Goal: Task Accomplishment & Management: Use online tool/utility

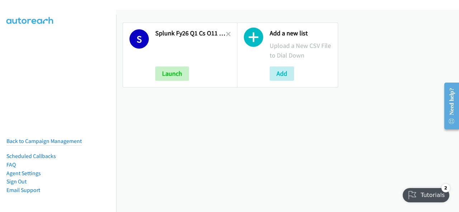
click at [226, 29] on div at bounding box center [228, 55] width 5 height 52
click at [226, 36] on icon at bounding box center [228, 34] width 5 height 5
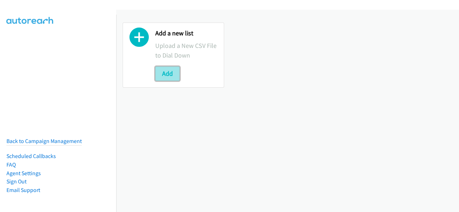
click at [175, 75] on button "Add" at bounding box center [167, 74] width 24 height 14
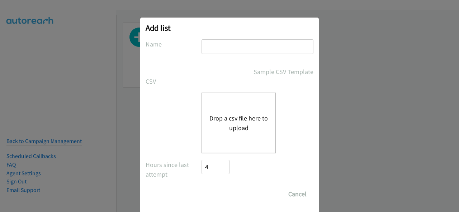
click at [227, 54] on div at bounding box center [257, 49] width 112 height 21
click at [226, 52] on input "text" at bounding box center [257, 46] width 112 height 15
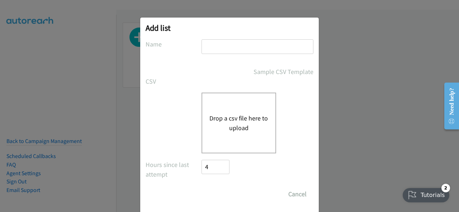
type input "Splunk FY26Q1 CS - O11Y SEC DMAI DM - AU"
click at [240, 117] on button "Drop a csv file here to upload" at bounding box center [238, 123] width 59 height 19
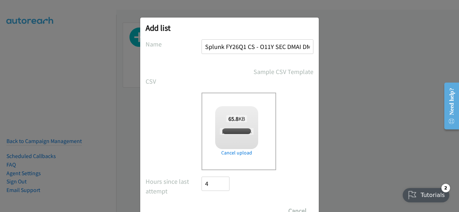
checkbox input "true"
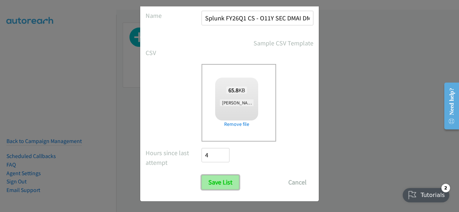
click at [216, 179] on input "Save List" at bounding box center [220, 183] width 38 height 14
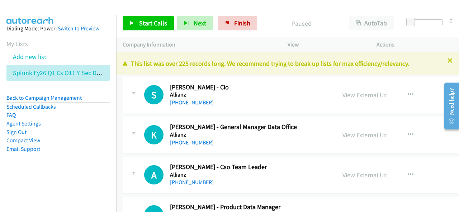
click at [62, 159] on aside "Dialing Mode: Power | Switch to Preview My Lists Add new list Splunk Fy26 Q1 Cs…" at bounding box center [58, 100] width 116 height 171
click at [148, 19] on span "Start Calls" at bounding box center [153, 23] width 28 height 8
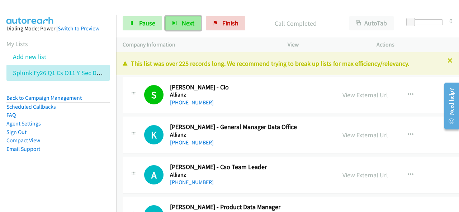
click at [177, 24] on button "Next" at bounding box center [183, 23] width 36 height 14
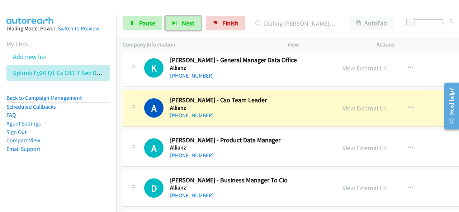
scroll to position [72, 0]
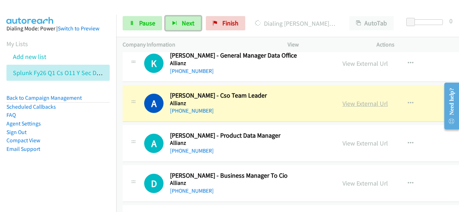
click at [361, 105] on link "View External Url" at bounding box center [364, 104] width 45 height 8
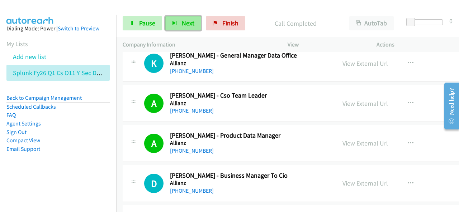
click at [177, 25] on button "Next" at bounding box center [183, 23] width 36 height 14
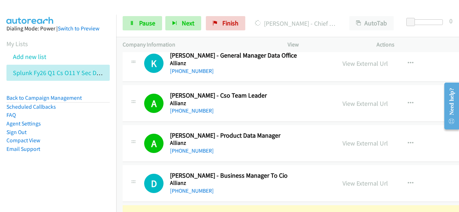
click at [96, 112] on li "FAQ" at bounding box center [57, 115] width 103 height 9
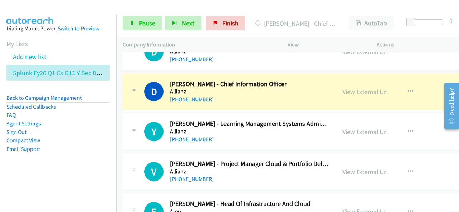
scroll to position [215, 0]
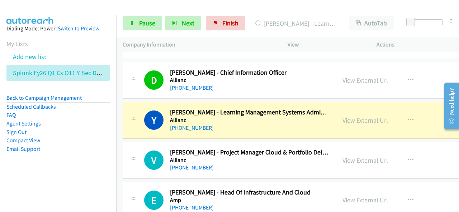
click at [205, 43] on p "Company Information" at bounding box center [199, 44] width 152 height 9
click at [348, 121] on link "View External Url" at bounding box center [364, 120] width 45 height 8
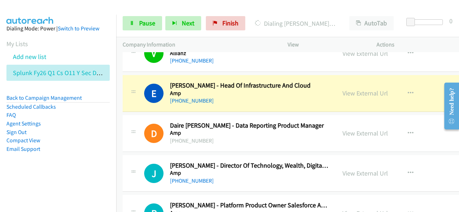
scroll to position [322, 0]
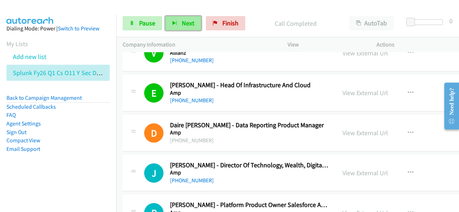
drag, startPoint x: 195, startPoint y: 28, endPoint x: 190, endPoint y: 25, distance: 5.8
click at [195, 27] on button "Next" at bounding box center [183, 23] width 36 height 14
click at [180, 29] on button "Next" at bounding box center [183, 23] width 36 height 14
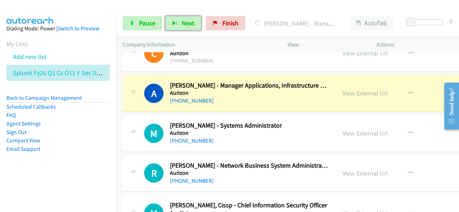
scroll to position [573, 0]
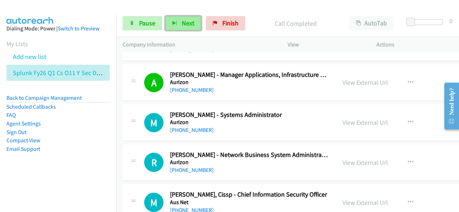
click at [192, 22] on span "Next" at bounding box center [188, 23] width 13 height 8
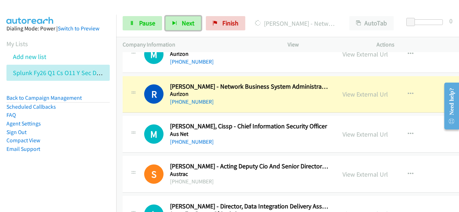
scroll to position [645, 0]
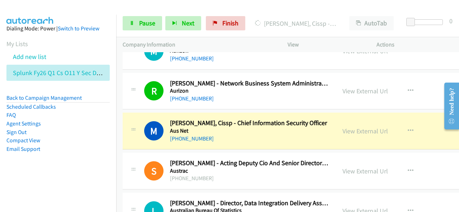
click at [109, 43] on aside "Dialing Mode: Power | Switch to Preview My Lists Add new list Splunk Fy26 Q1 Cs…" at bounding box center [58, 100] width 116 height 171
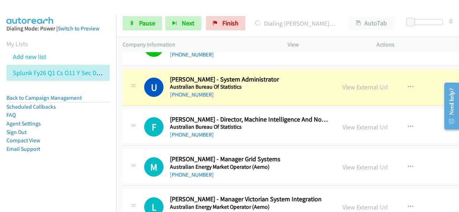
scroll to position [824, 0]
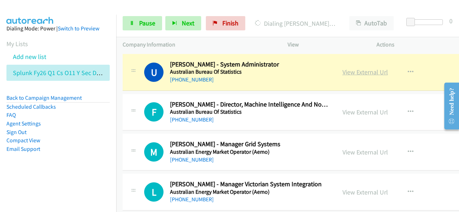
click at [357, 69] on link "View External Url" at bounding box center [364, 72] width 45 height 8
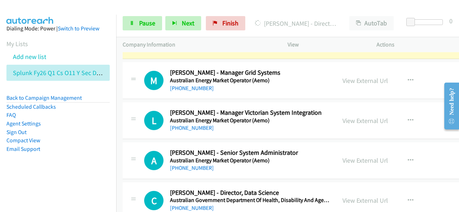
scroll to position [860, 0]
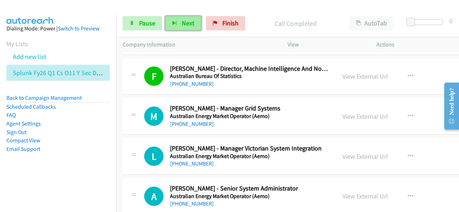
click at [184, 23] on span "Next" at bounding box center [188, 23] width 13 height 8
click at [183, 26] on span "Next" at bounding box center [188, 23] width 13 height 8
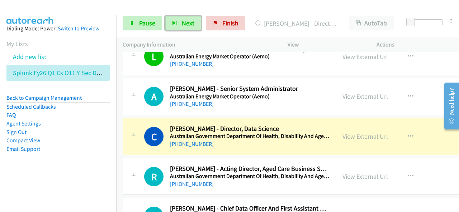
scroll to position [1003, 0]
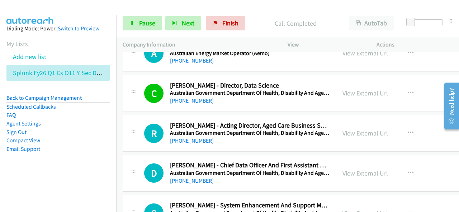
click at [173, 15] on div "Start Calls Pause Next Finish Call Completed AutoTab AutoTab 0" at bounding box center [287, 24] width 342 height 28
click at [190, 29] on button "Next" at bounding box center [183, 23] width 36 height 14
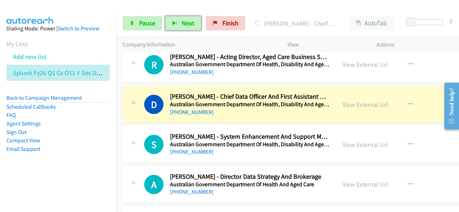
scroll to position [1075, 0]
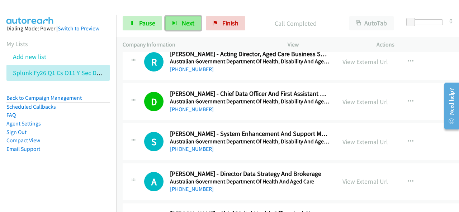
click at [190, 23] on span "Next" at bounding box center [188, 23] width 13 height 8
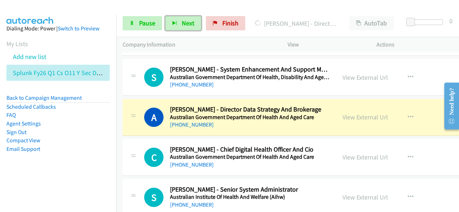
scroll to position [1146, 0]
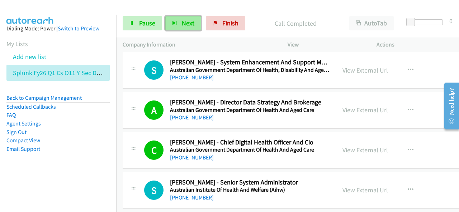
click at [190, 24] on span "Next" at bounding box center [188, 23] width 13 height 8
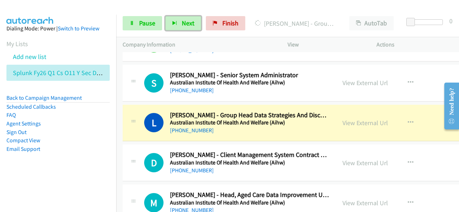
scroll to position [1290, 0]
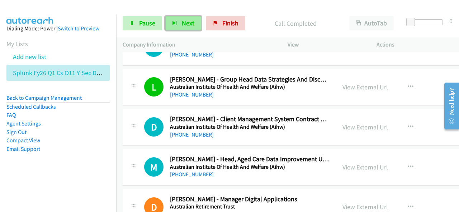
click at [176, 21] on icon "button" at bounding box center [174, 23] width 5 height 5
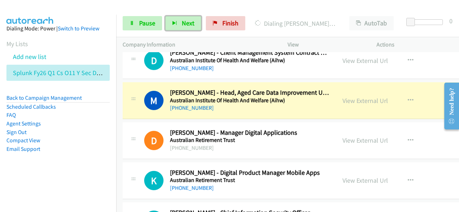
scroll to position [1361, 0]
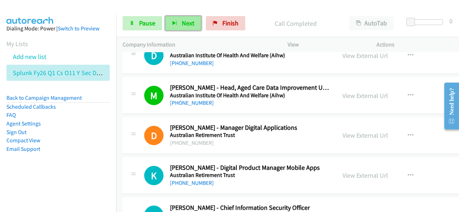
click at [176, 21] on button "Next" at bounding box center [183, 23] width 36 height 14
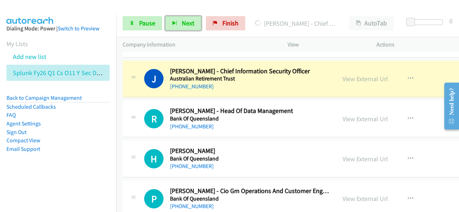
scroll to position [1505, 0]
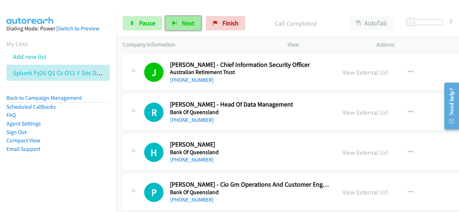
click at [192, 20] on span "Next" at bounding box center [188, 23] width 13 height 8
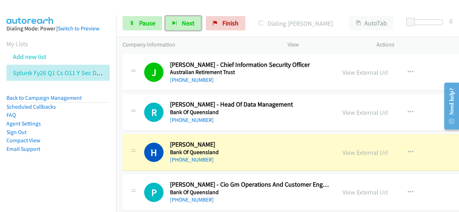
scroll to position [1541, 0]
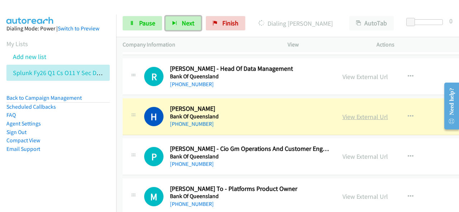
click at [362, 113] on link "View External Url" at bounding box center [364, 117] width 45 height 8
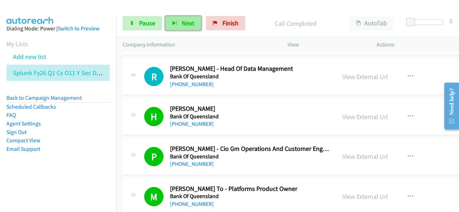
click at [176, 21] on icon "button" at bounding box center [174, 23] width 5 height 5
click at [193, 20] on button "Next" at bounding box center [183, 23] width 36 height 14
click at [190, 28] on button "Next" at bounding box center [183, 23] width 36 height 14
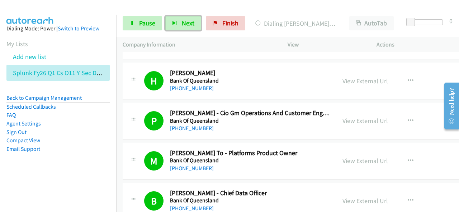
scroll to position [1612, 0]
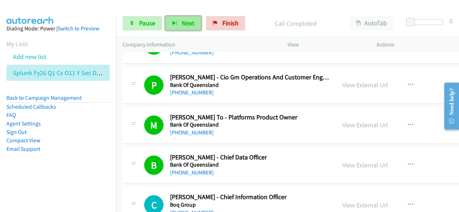
click at [190, 25] on span "Next" at bounding box center [188, 23] width 13 height 8
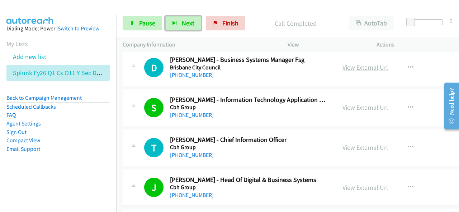
scroll to position [1899, 0]
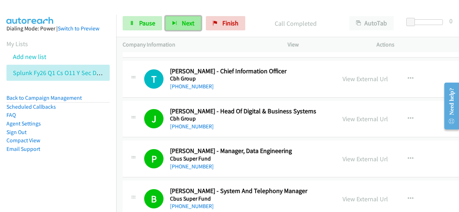
click at [185, 26] on span "Next" at bounding box center [188, 23] width 13 height 8
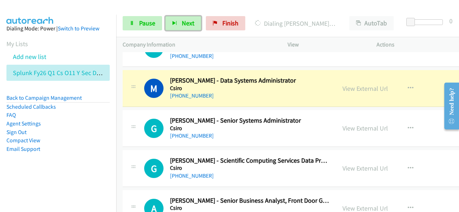
scroll to position [2221, 0]
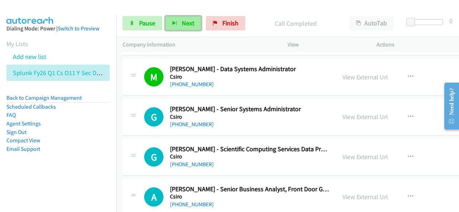
click at [195, 27] on button "Next" at bounding box center [183, 23] width 36 height 14
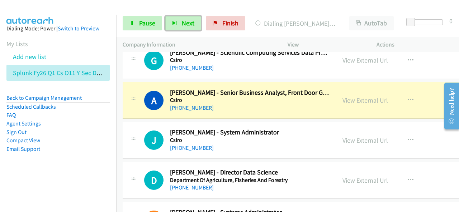
scroll to position [2329, 0]
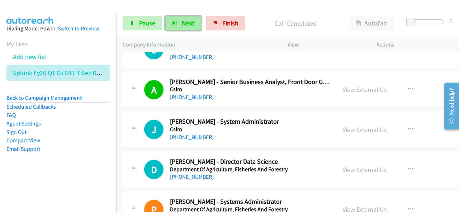
click at [193, 26] on span "Next" at bounding box center [188, 23] width 13 height 8
click at [195, 25] on button "Next" at bounding box center [183, 23] width 36 height 14
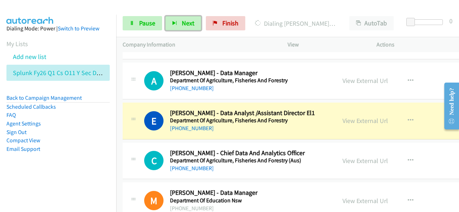
scroll to position [2508, 0]
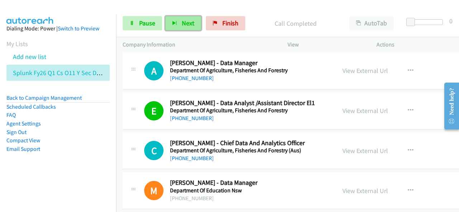
click at [188, 28] on button "Next" at bounding box center [183, 23] width 36 height 14
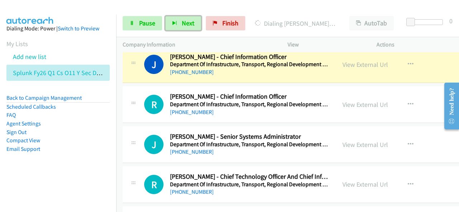
scroll to position [2759, 0]
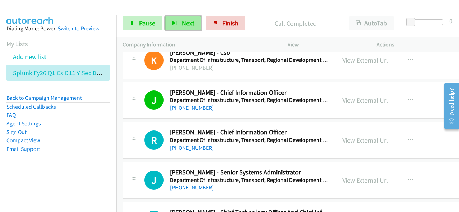
click at [195, 23] on button "Next" at bounding box center [183, 23] width 36 height 14
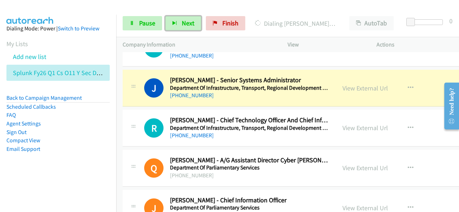
scroll to position [2866, 0]
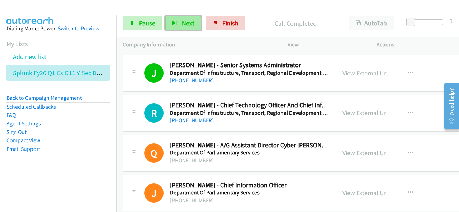
click at [190, 22] on span "Next" at bounding box center [188, 23] width 13 height 8
click at [188, 23] on span "Next" at bounding box center [188, 23] width 13 height 8
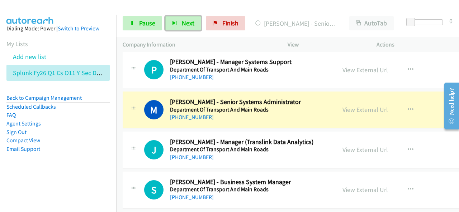
scroll to position [3081, 0]
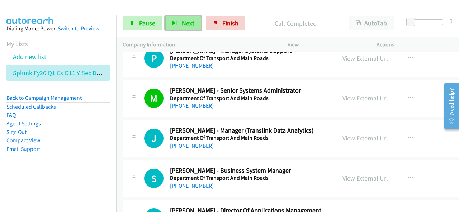
click at [191, 28] on button "Next" at bounding box center [183, 23] width 36 height 14
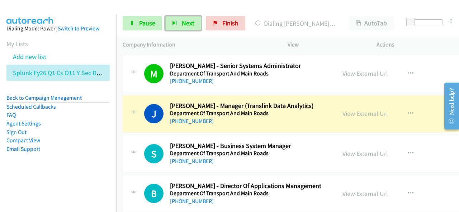
scroll to position [3117, 0]
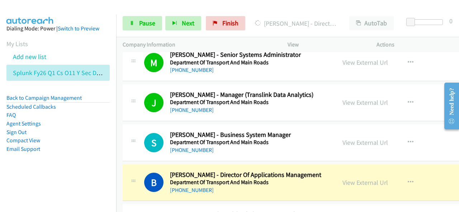
click at [80, 123] on li "Agent Settings" at bounding box center [57, 124] width 103 height 9
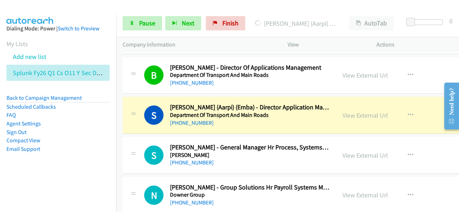
scroll to position [3260, 0]
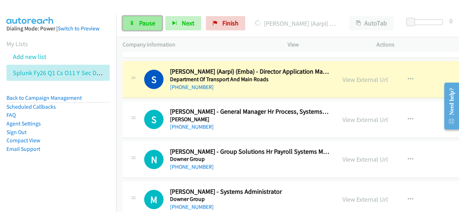
click at [139, 25] on span "Pause" at bounding box center [147, 23] width 16 height 8
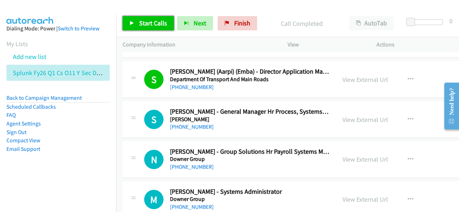
click at [165, 27] on span "Start Calls" at bounding box center [153, 23] width 28 height 8
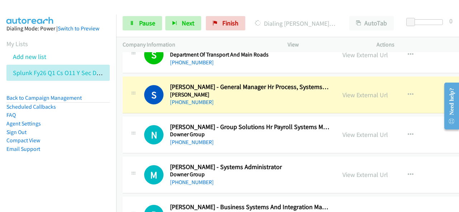
scroll to position [3296, 0]
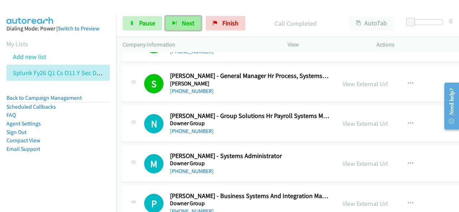
click at [190, 23] on span "Next" at bounding box center [188, 23] width 13 height 8
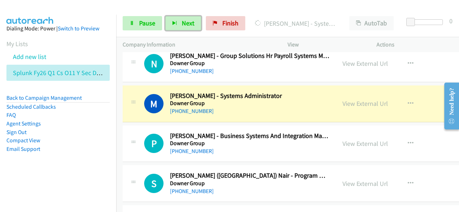
scroll to position [3368, 0]
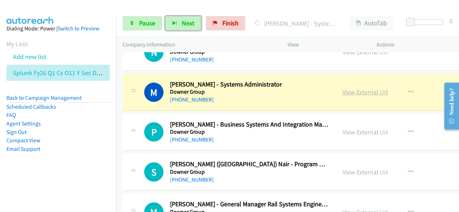
click at [352, 88] on link "View External Url" at bounding box center [364, 92] width 45 height 8
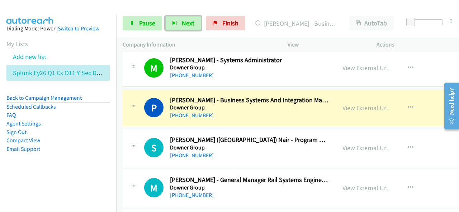
scroll to position [3403, 0]
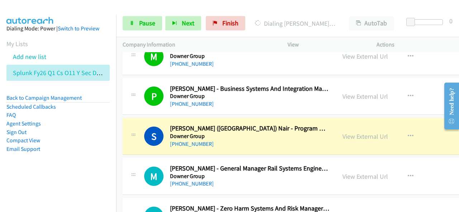
click at [88, 159] on aside "Dialing Mode: Power | Switch to Preview My Lists Add new list Splunk Fy26 Q1 Cs…" at bounding box center [58, 100] width 116 height 171
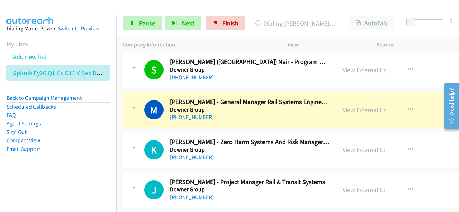
scroll to position [3475, 0]
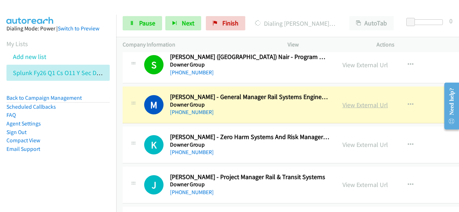
click at [364, 101] on link "View External Url" at bounding box center [364, 105] width 45 height 8
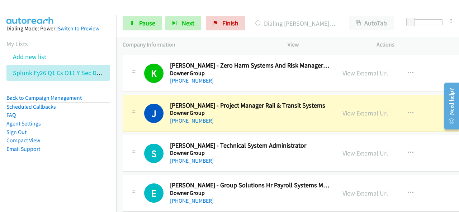
scroll to position [3583, 0]
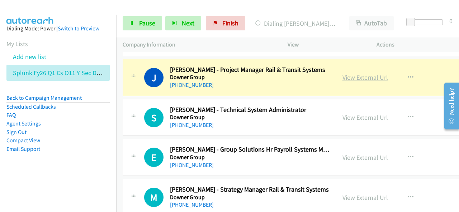
click at [361, 73] on link "View External Url" at bounding box center [364, 77] width 45 height 8
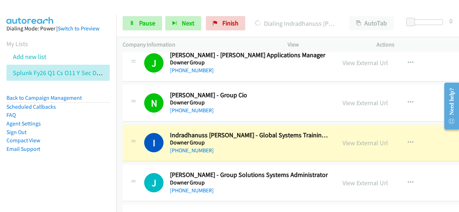
scroll to position [3833, 0]
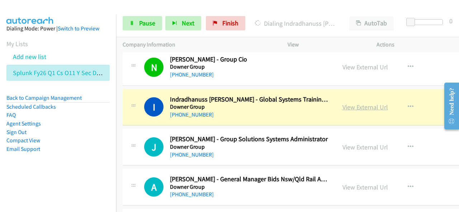
click at [371, 103] on link "View External Url" at bounding box center [364, 107] width 45 height 8
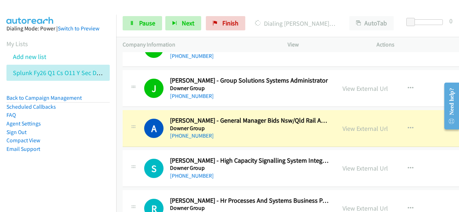
scroll to position [3905, 0]
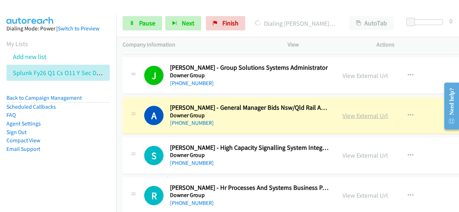
click at [372, 112] on link "View External Url" at bounding box center [364, 116] width 45 height 8
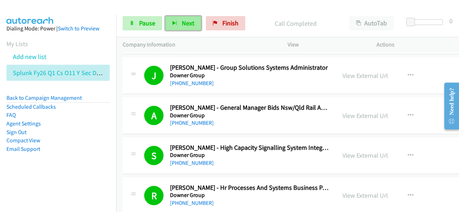
click at [179, 24] on button "Next" at bounding box center [183, 23] width 36 height 14
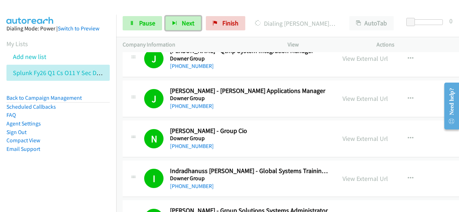
scroll to position [3798, 0]
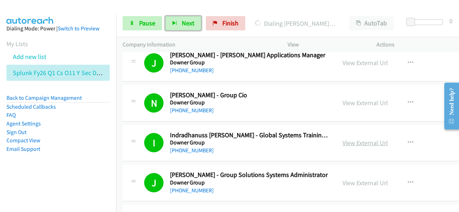
click at [363, 139] on link "View External Url" at bounding box center [364, 143] width 45 height 8
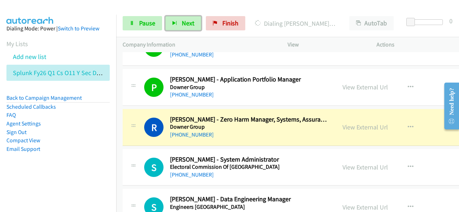
scroll to position [4192, 0]
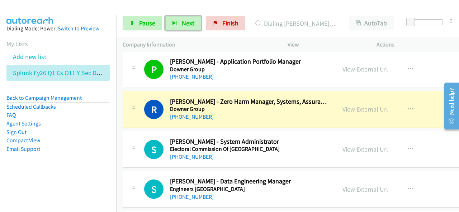
click at [365, 105] on link "View External Url" at bounding box center [364, 109] width 45 height 8
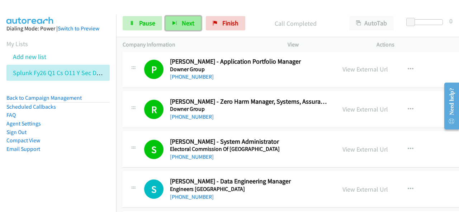
click at [185, 24] on span "Next" at bounding box center [188, 23] width 13 height 8
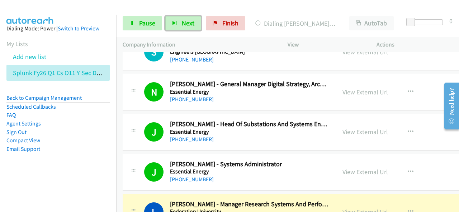
scroll to position [4407, 0]
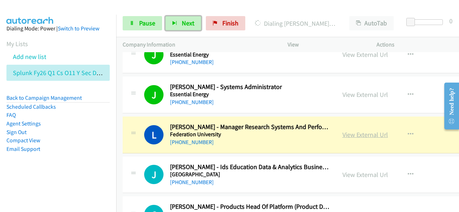
click at [367, 131] on link "View External Url" at bounding box center [364, 135] width 45 height 8
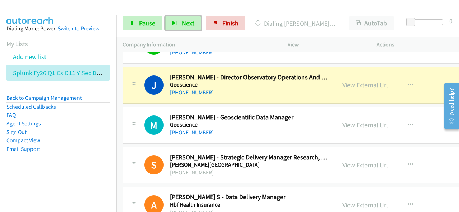
scroll to position [4622, 0]
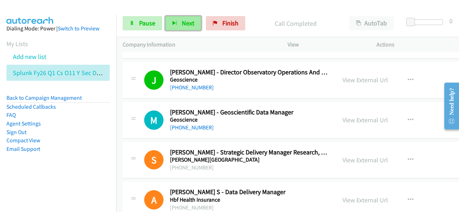
click at [176, 23] on icon "button" at bounding box center [174, 23] width 5 height 5
click at [187, 20] on span "Next" at bounding box center [188, 23] width 13 height 8
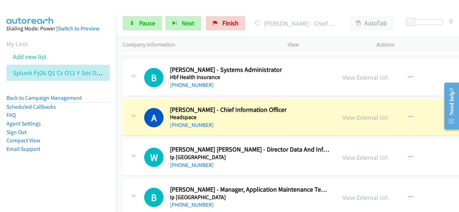
scroll to position [4837, 0]
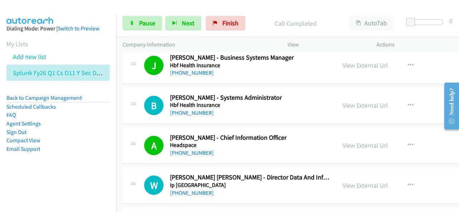
click at [281, 16] on div "Call Completed" at bounding box center [295, 23] width 94 height 14
click at [191, 17] on button "Next" at bounding box center [183, 23] width 36 height 14
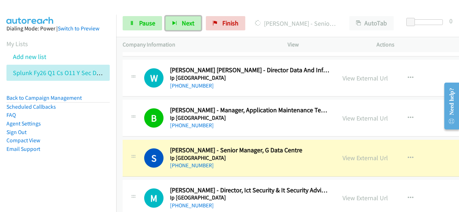
scroll to position [4980, 0]
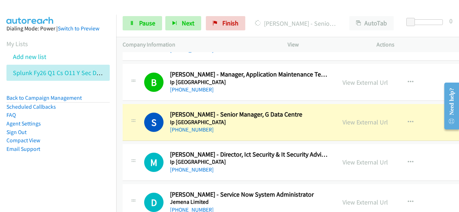
click at [94, 38] on aside "Dialing Mode: Power | Switch to Preview My Lists Add new list Splunk Fy26 Q1 Cs…" at bounding box center [58, 100] width 116 height 171
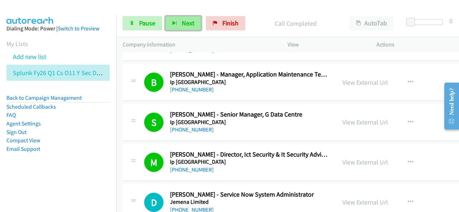
click at [182, 25] on span "Next" at bounding box center [188, 23] width 13 height 8
click at [182, 20] on span "Next" at bounding box center [188, 23] width 13 height 8
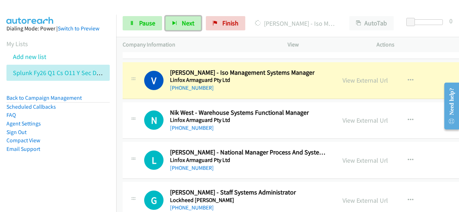
scroll to position [5266, 0]
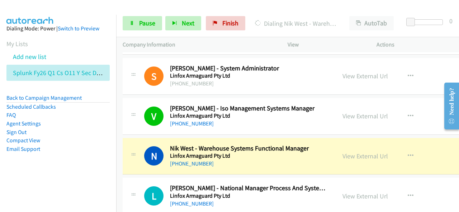
click at [77, 154] on aside "Dialing Mode: Power | Switch to Preview My Lists Add new list Splunk Fy26 Q1 Cs…" at bounding box center [58, 100] width 116 height 171
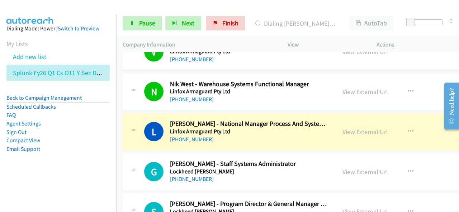
scroll to position [5338, 0]
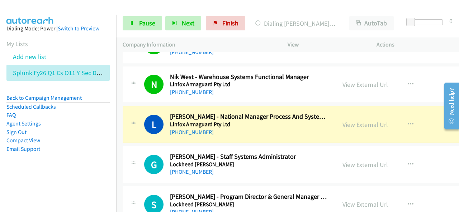
click at [82, 130] on li "Sign Out" at bounding box center [57, 132] width 103 height 9
click at [353, 121] on link "View External Url" at bounding box center [364, 125] width 45 height 8
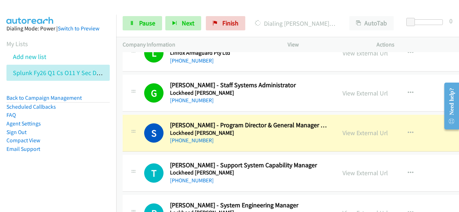
scroll to position [5446, 0]
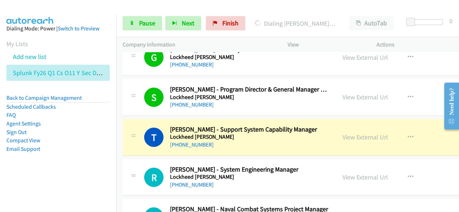
click at [61, 136] on li "Sign Out" at bounding box center [57, 132] width 103 height 9
click at [367, 133] on link "View External Url" at bounding box center [364, 137] width 45 height 8
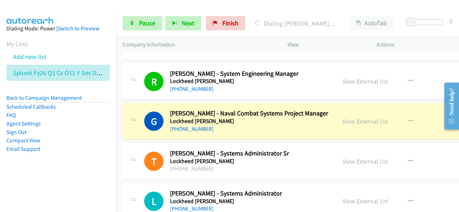
scroll to position [5553, 0]
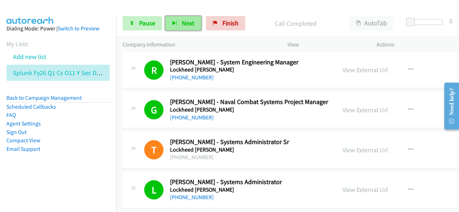
click at [197, 24] on button "Next" at bounding box center [183, 23] width 36 height 14
drag, startPoint x: 80, startPoint y: 127, endPoint x: 85, endPoint y: 132, distance: 7.1
click at [80, 128] on ul "Back to Campaign Management Scheduled Callbacks FAQ Agent Settings Sign Out Com…" at bounding box center [57, 123] width 103 height 59
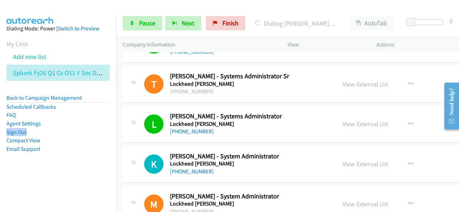
scroll to position [5625, 0]
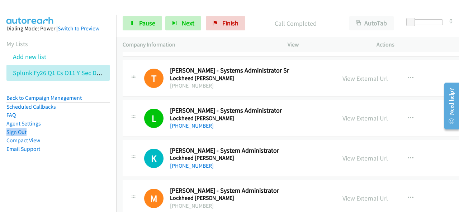
click at [86, 122] on li "Agent Settings" at bounding box center [57, 124] width 103 height 9
click at [177, 19] on button "Next" at bounding box center [183, 23] width 36 height 14
click at [180, 18] on button "Next" at bounding box center [183, 23] width 36 height 14
click at [179, 21] on button "Next" at bounding box center [183, 23] width 36 height 14
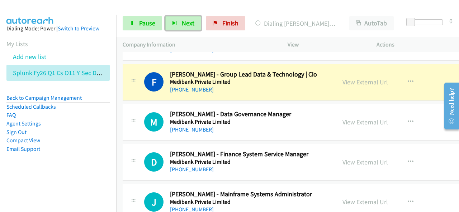
scroll to position [5983, 0]
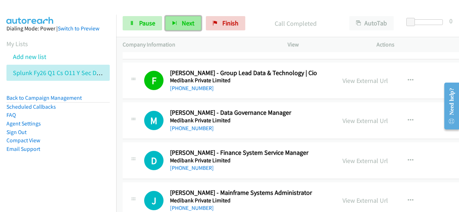
click at [180, 24] on button "Next" at bounding box center [183, 23] width 36 height 14
click at [191, 26] on span "Next" at bounding box center [188, 23] width 13 height 8
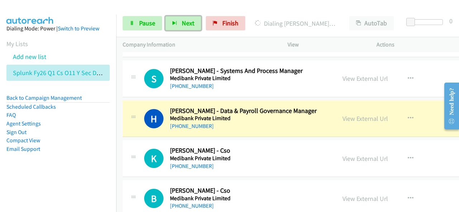
scroll to position [6162, 0]
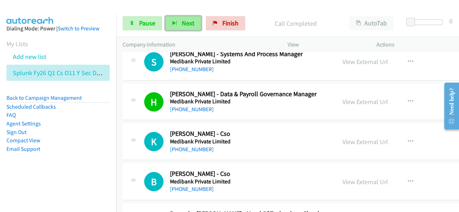
click at [197, 20] on button "Next" at bounding box center [183, 23] width 36 height 14
click at [186, 22] on span "Next" at bounding box center [188, 23] width 13 height 8
click at [193, 24] on button "Next" at bounding box center [183, 23] width 36 height 14
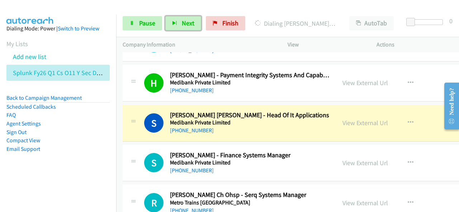
scroll to position [6377, 0]
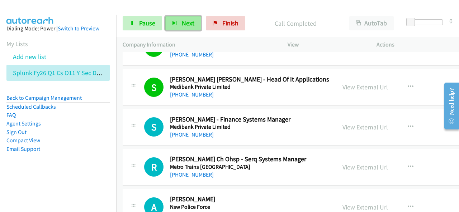
click at [187, 26] on span "Next" at bounding box center [188, 23] width 13 height 8
click at [193, 24] on button "Next" at bounding box center [183, 23] width 36 height 14
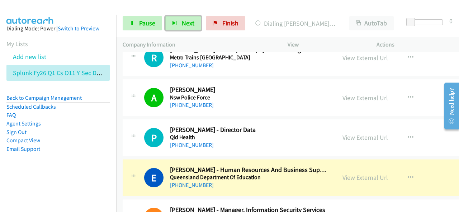
scroll to position [6520, 0]
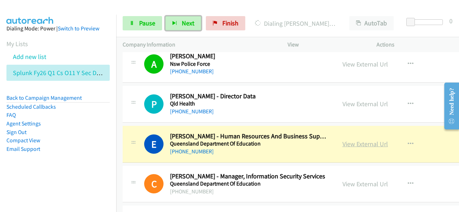
click at [360, 140] on link "View External Url" at bounding box center [364, 144] width 45 height 8
click at [151, 22] on span "Pause" at bounding box center [147, 23] width 16 height 8
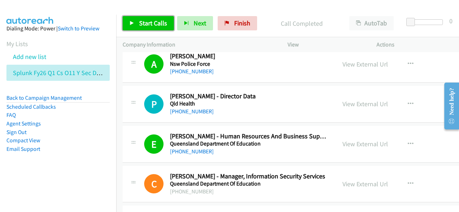
click at [164, 20] on span "Start Calls" at bounding box center [153, 23] width 28 height 8
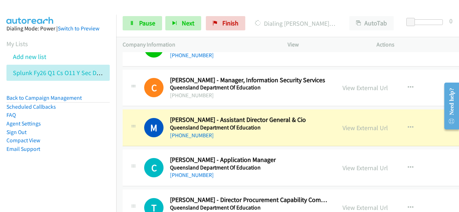
scroll to position [6628, 0]
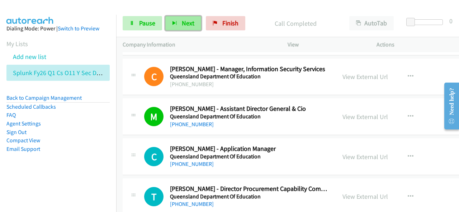
click at [195, 26] on button "Next" at bounding box center [183, 23] width 36 height 14
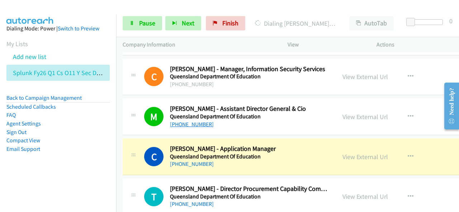
scroll to position [6664, 0]
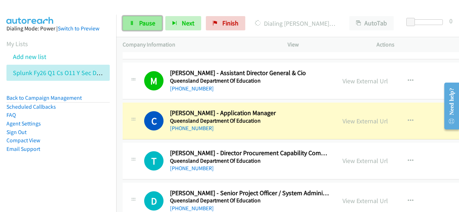
click at [147, 22] on span "Pause" at bounding box center [147, 23] width 16 height 8
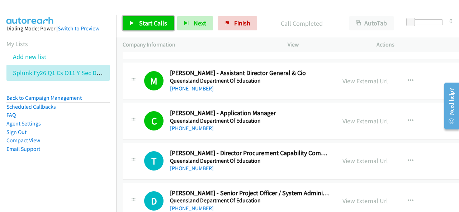
click at [159, 23] on span "Start Calls" at bounding box center [153, 23] width 28 height 8
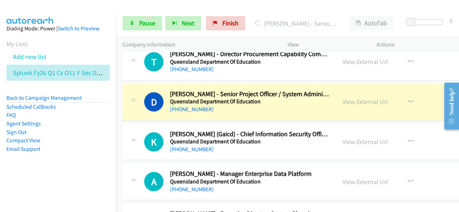
scroll to position [6771, 0]
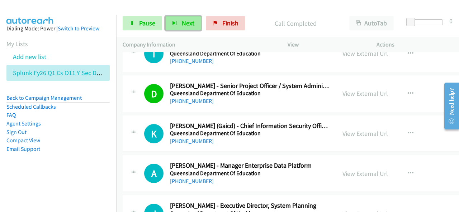
click at [192, 23] on span "Next" at bounding box center [188, 23] width 13 height 8
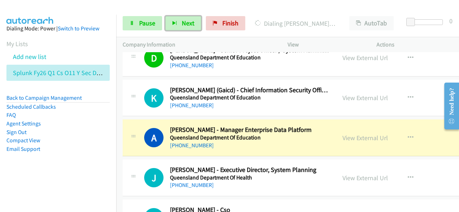
scroll to position [6843, 0]
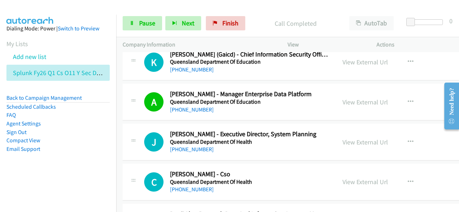
click at [194, 45] on p "Company Information" at bounding box center [199, 44] width 152 height 9
click at [185, 27] on button "Next" at bounding box center [183, 23] width 36 height 14
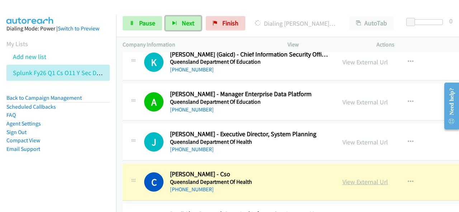
click at [351, 178] on link "View External Url" at bounding box center [364, 182] width 45 height 8
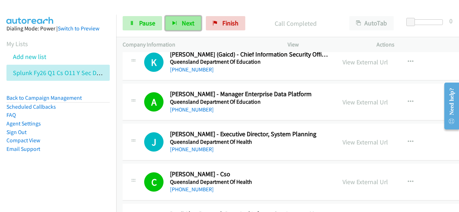
click at [177, 23] on button "Next" at bounding box center [183, 23] width 36 height 14
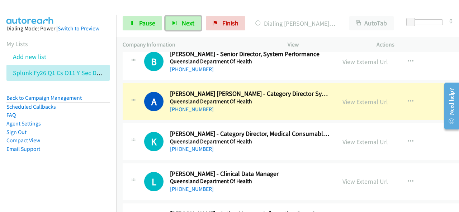
scroll to position [7094, 0]
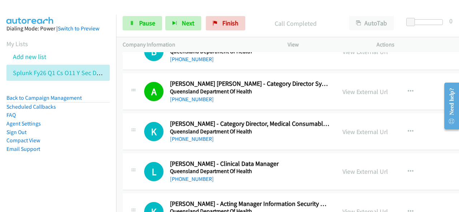
click at [64, 159] on aside "Dialing Mode: Power | Switch to Preview My Lists Add new list Splunk Fy26 Q1 Cs…" at bounding box center [58, 100] width 116 height 171
click at [183, 26] on span "Next" at bounding box center [188, 23] width 13 height 8
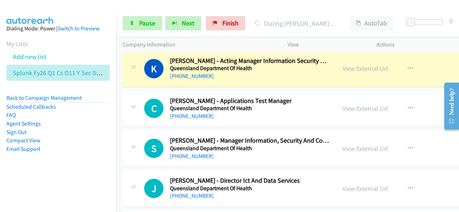
scroll to position [7201, 0]
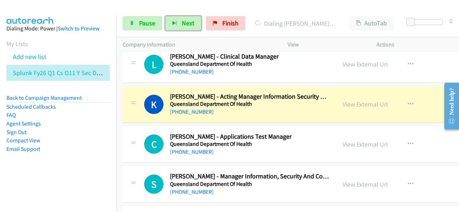
click at [281, 95] on div "K Callback Scheduled Kathryn Cumner - Acting Manager Information Security And C…" at bounding box center [323, 104] width 400 height 37
drag, startPoint x: 370, startPoint y: 80, endPoint x: 280, endPoint y: 192, distance: 144.2
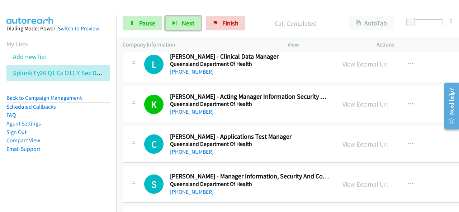
drag, startPoint x: 279, startPoint y: 91, endPoint x: 360, endPoint y: 86, distance: 80.8
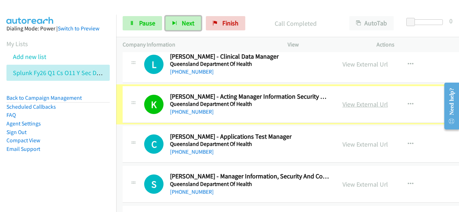
click at [361, 100] on link "View External Url" at bounding box center [364, 104] width 45 height 8
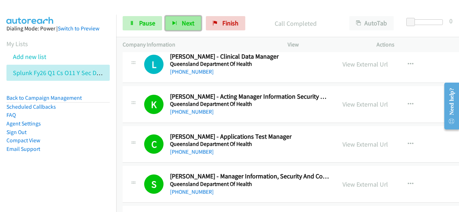
click at [190, 21] on span "Next" at bounding box center [188, 23] width 13 height 8
click at [179, 24] on button "Next" at bounding box center [183, 23] width 36 height 14
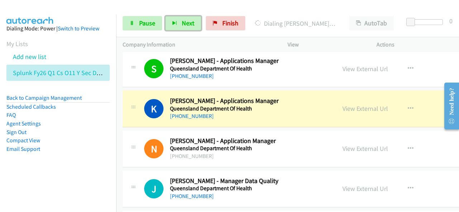
scroll to position [7559, 0]
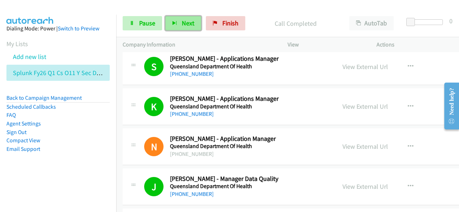
click at [189, 25] on span "Next" at bounding box center [188, 23] width 13 height 8
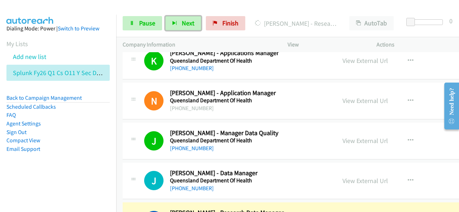
scroll to position [7667, 0]
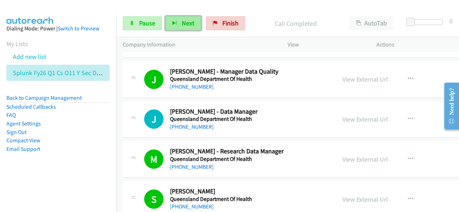
click at [176, 19] on button "Next" at bounding box center [183, 23] width 36 height 14
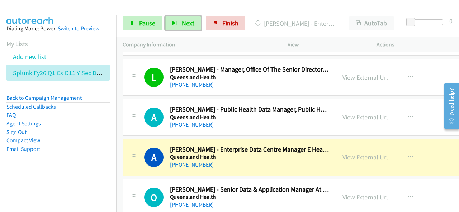
scroll to position [8025, 0]
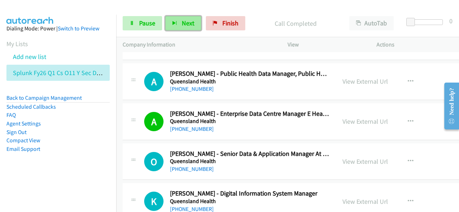
click at [194, 26] on button "Next" at bounding box center [183, 23] width 36 height 14
click at [300, 16] on div "Call Completed" at bounding box center [295, 23] width 94 height 14
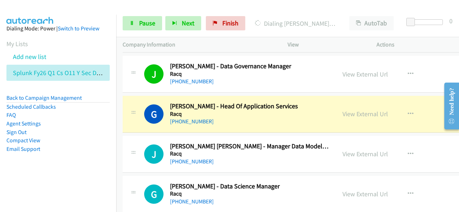
scroll to position [8204, 0]
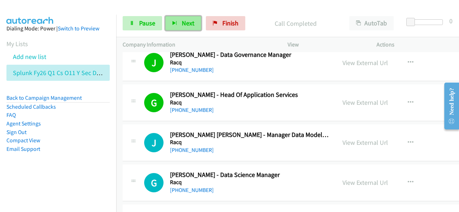
click at [188, 21] on span "Next" at bounding box center [188, 23] width 13 height 8
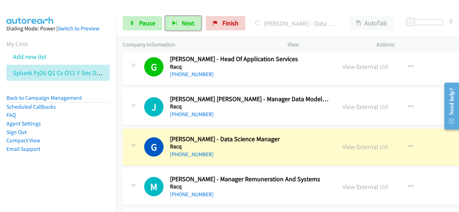
scroll to position [8276, 0]
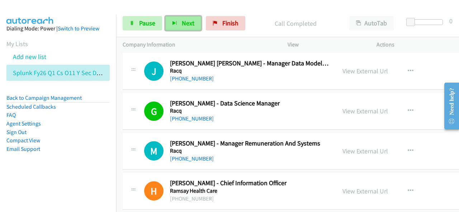
click at [195, 24] on button "Next" at bounding box center [183, 23] width 36 height 14
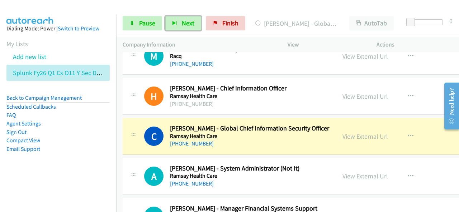
scroll to position [8383, 0]
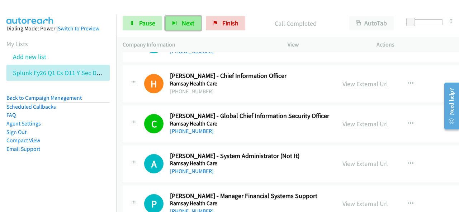
click at [183, 23] on span "Next" at bounding box center [188, 23] width 13 height 8
click at [180, 23] on button "Next" at bounding box center [183, 23] width 36 height 14
click at [197, 27] on button "Next" at bounding box center [183, 23] width 36 height 14
click at [193, 29] on button "Next" at bounding box center [183, 23] width 36 height 14
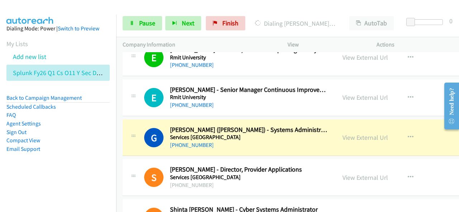
scroll to position [8706, 0]
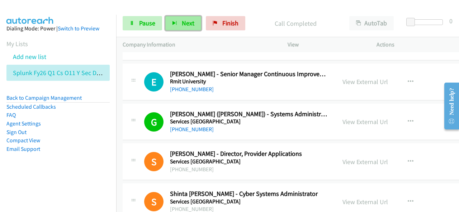
click at [188, 20] on span "Next" at bounding box center [188, 23] width 13 height 8
click at [92, 138] on li "Compact View" at bounding box center [57, 140] width 103 height 9
click at [186, 20] on span "Next" at bounding box center [188, 23] width 13 height 8
drag, startPoint x: 102, startPoint y: 148, endPoint x: 118, endPoint y: 157, distance: 18.2
click at [102, 148] on li "Email Support" at bounding box center [57, 149] width 103 height 9
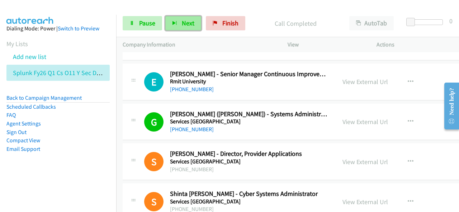
click at [179, 22] on button "Next" at bounding box center [183, 23] width 36 height 14
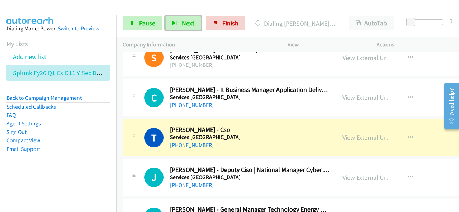
scroll to position [9100, 0]
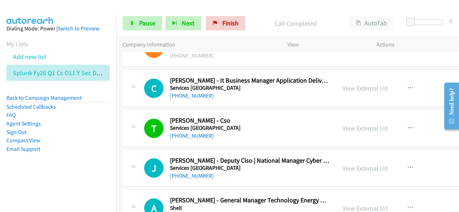
click at [186, 32] on div "Start Calls Pause Next Finish Call Completed AutoTab AutoTab 0" at bounding box center [287, 24] width 342 height 28
click at [187, 26] on span "Next" at bounding box center [188, 23] width 13 height 8
click at [187, 29] on button "Next" at bounding box center [183, 23] width 36 height 14
click at [170, 18] on button "Next" at bounding box center [183, 23] width 36 height 14
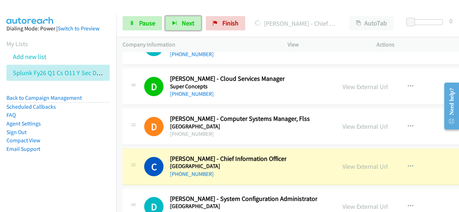
scroll to position [9530, 0]
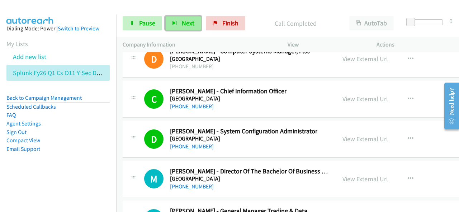
click at [189, 26] on span "Next" at bounding box center [188, 23] width 13 height 8
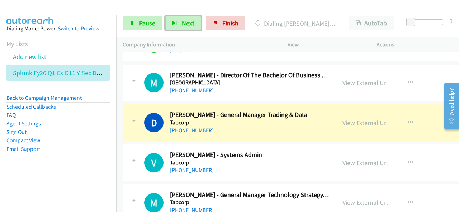
scroll to position [9637, 0]
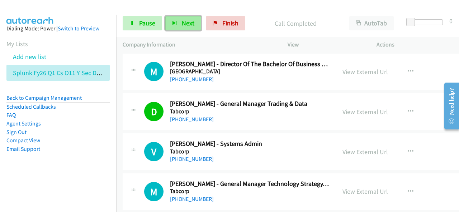
click at [192, 22] on span "Next" at bounding box center [188, 23] width 13 height 8
click at [183, 26] on span "Next" at bounding box center [188, 23] width 13 height 8
click at [188, 25] on span "Next" at bounding box center [188, 23] width 13 height 8
click at [178, 22] on button "Next" at bounding box center [183, 23] width 36 height 14
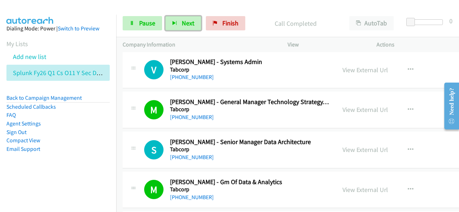
scroll to position [9709, 0]
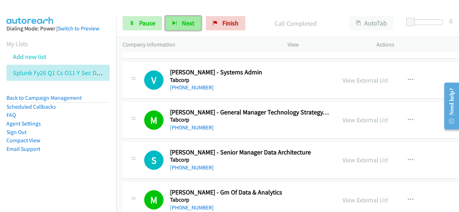
click at [186, 18] on button "Next" at bounding box center [183, 23] width 36 height 14
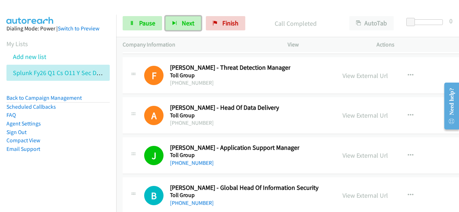
scroll to position [10103, 0]
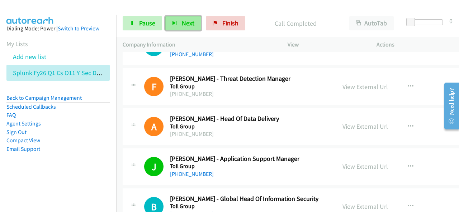
click at [183, 24] on span "Next" at bounding box center [188, 23] width 13 height 8
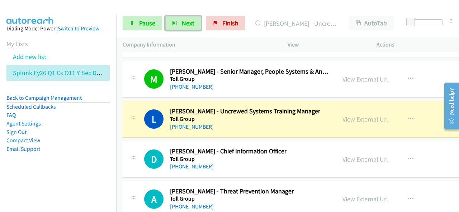
scroll to position [10282, 0]
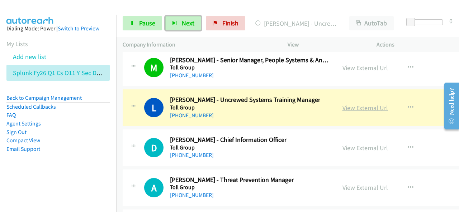
click at [361, 104] on link "View External Url" at bounding box center [364, 108] width 45 height 8
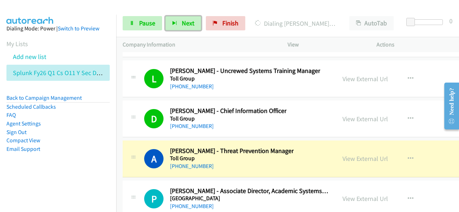
scroll to position [10318, 0]
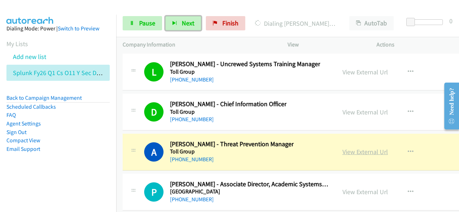
click at [361, 148] on link "View External Url" at bounding box center [364, 152] width 45 height 8
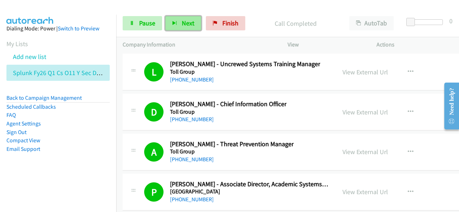
click at [185, 23] on span "Next" at bounding box center [188, 23] width 13 height 8
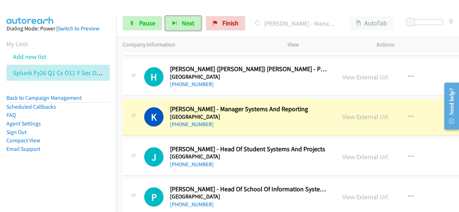
scroll to position [10748, 0]
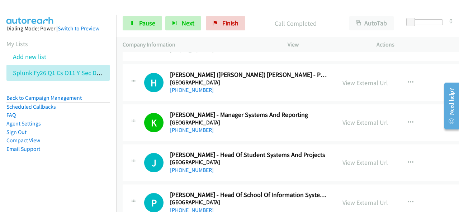
click at [183, 9] on div at bounding box center [226, 14] width 452 height 28
click at [178, 19] on button "Next" at bounding box center [183, 23] width 36 height 14
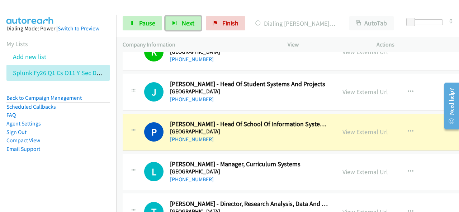
scroll to position [10819, 0]
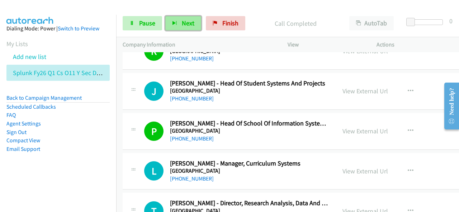
click at [183, 21] on span "Next" at bounding box center [188, 23] width 13 height 8
click at [189, 24] on span "Next" at bounding box center [188, 23] width 13 height 8
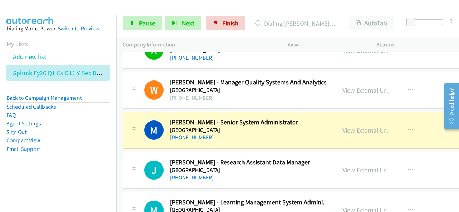
scroll to position [11142, 0]
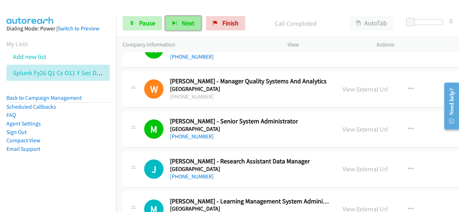
click at [183, 21] on span "Next" at bounding box center [188, 23] width 13 height 8
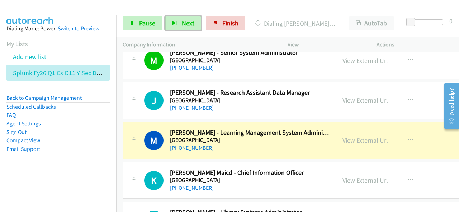
scroll to position [11214, 0]
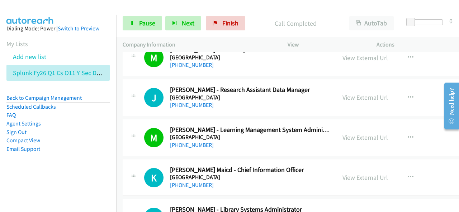
drag, startPoint x: 107, startPoint y: 131, endPoint x: 128, endPoint y: 107, distance: 31.6
click at [107, 131] on aside "Dialing Mode: Power | Switch to Preview My Lists Add new list Splunk Fy26 Q1 Cs…" at bounding box center [58, 100] width 116 height 171
click at [189, 25] on span "Next" at bounding box center [188, 23] width 13 height 8
click at [183, 24] on span "Next" at bounding box center [188, 23] width 13 height 8
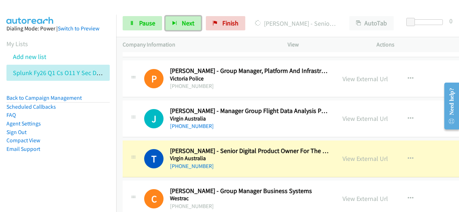
scroll to position [11429, 0]
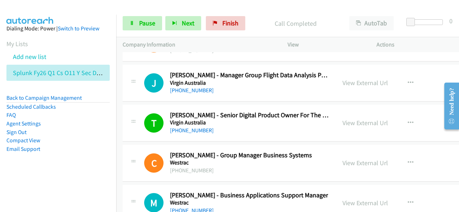
click at [290, 20] on p "Call Completed" at bounding box center [295, 24] width 81 height 10
click at [182, 21] on span "Next" at bounding box center [188, 23] width 13 height 8
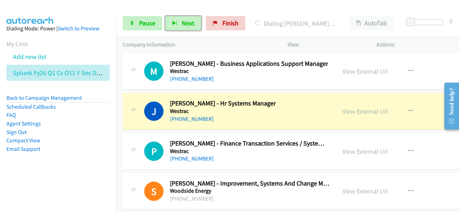
scroll to position [11572, 0]
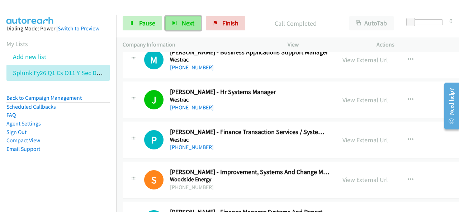
click at [187, 22] on span "Next" at bounding box center [188, 23] width 13 height 8
click at [189, 25] on span "Next" at bounding box center [188, 23] width 13 height 8
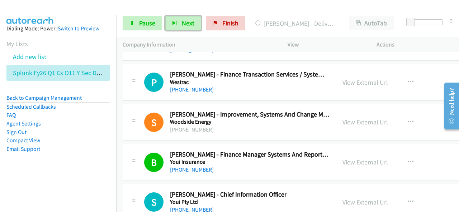
scroll to position [11654, 0]
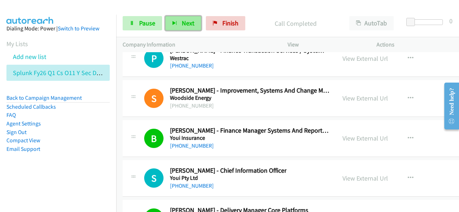
click at [184, 28] on button "Next" at bounding box center [183, 23] width 36 height 14
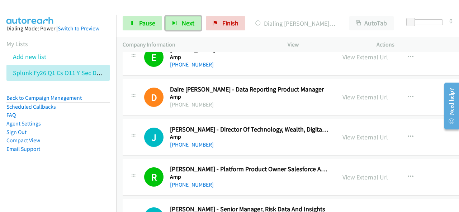
scroll to position [0, 0]
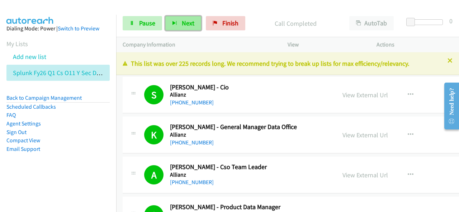
click at [191, 22] on span "Next" at bounding box center [188, 23] width 13 height 8
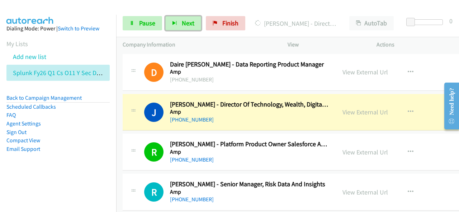
scroll to position [394, 0]
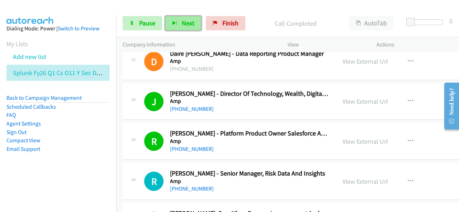
click at [178, 25] on button "Next" at bounding box center [183, 23] width 36 height 14
click at [191, 28] on button "Next" at bounding box center [183, 23] width 36 height 14
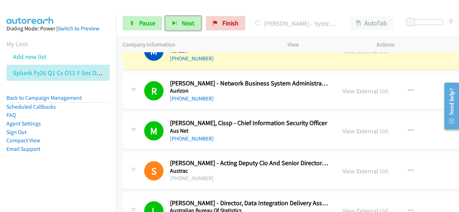
scroll to position [609, 0]
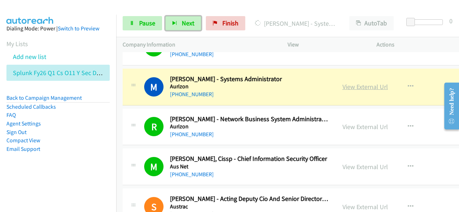
click at [366, 83] on link "View External Url" at bounding box center [364, 87] width 45 height 8
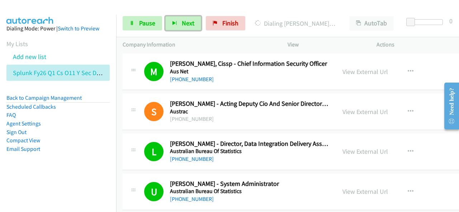
scroll to position [717, 0]
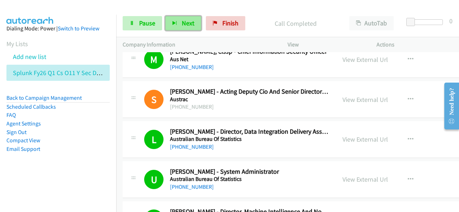
click at [187, 20] on span "Next" at bounding box center [188, 23] width 13 height 8
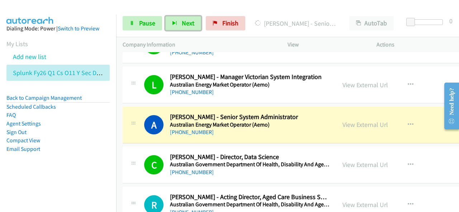
scroll to position [967, 0]
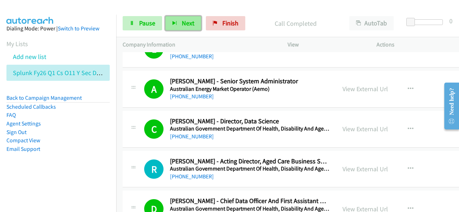
click at [189, 24] on span "Next" at bounding box center [188, 23] width 13 height 8
click at [165, 30] on button "Next" at bounding box center [183, 23] width 36 height 14
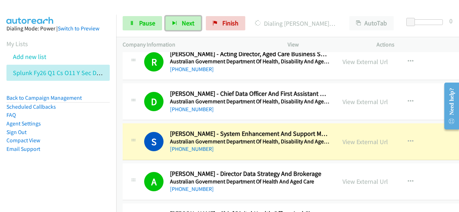
scroll to position [1111, 0]
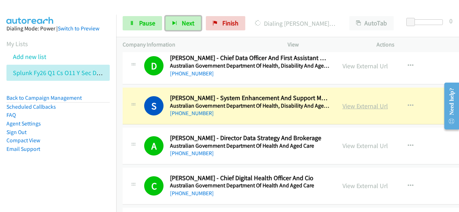
click at [368, 102] on link "View External Url" at bounding box center [364, 106] width 45 height 8
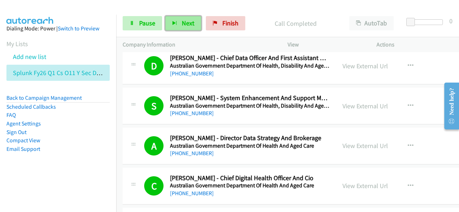
click at [172, 23] on icon "button" at bounding box center [174, 23] width 5 height 5
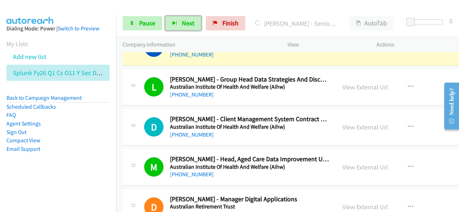
scroll to position [1254, 0]
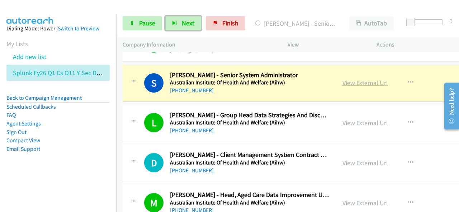
drag, startPoint x: 366, startPoint y: 86, endPoint x: 365, endPoint y: 81, distance: 4.4
click at [365, 81] on link "View External Url" at bounding box center [364, 83] width 45 height 8
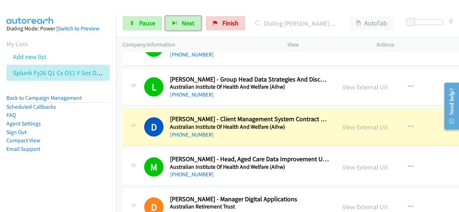
scroll to position [1326, 0]
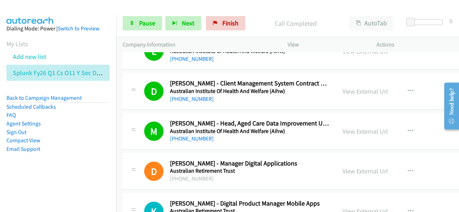
click at [163, 16] on div "Start Calls Pause Next Finish Call Completed AutoTab AutoTab 0" at bounding box center [287, 24] width 342 height 28
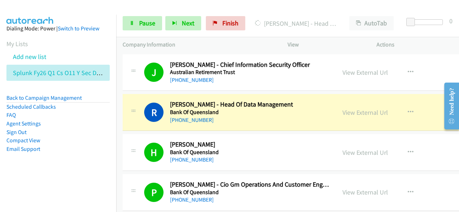
scroll to position [1541, 0]
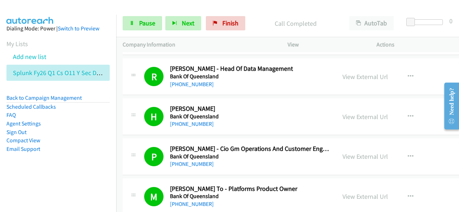
click at [284, 14] on div "Start Calls Pause Next Finish Call Completed AutoTab AutoTab 0" at bounding box center [287, 24] width 342 height 28
click at [184, 26] on span "Next" at bounding box center [188, 23] width 13 height 8
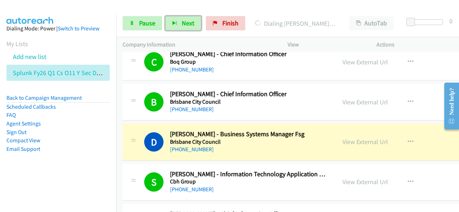
scroll to position [1827, 0]
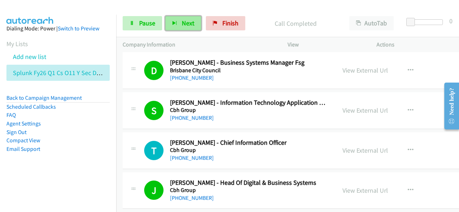
click at [190, 21] on span "Next" at bounding box center [188, 23] width 13 height 8
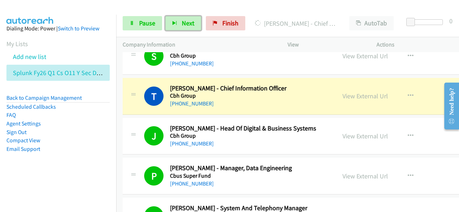
scroll to position [1899, 0]
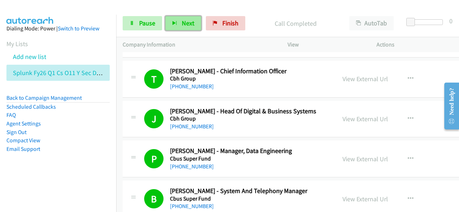
click at [180, 22] on button "Next" at bounding box center [183, 23] width 36 height 14
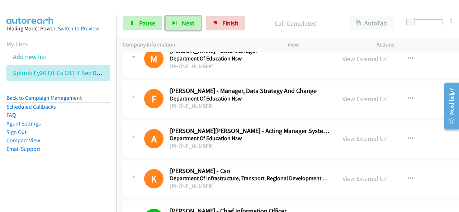
scroll to position [2651, 0]
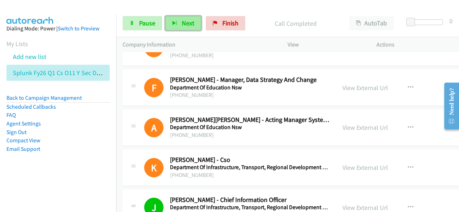
click at [193, 23] on button "Next" at bounding box center [183, 23] width 36 height 14
click at [182, 23] on span "Next" at bounding box center [188, 23] width 13 height 8
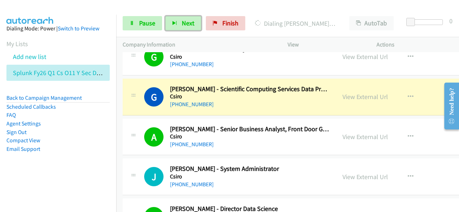
scroll to position [2293, 0]
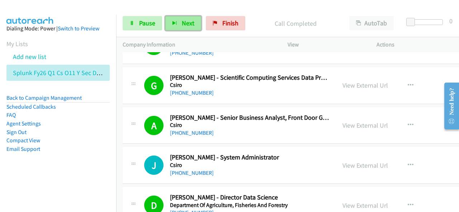
click at [179, 27] on button "Next" at bounding box center [183, 23] width 36 height 14
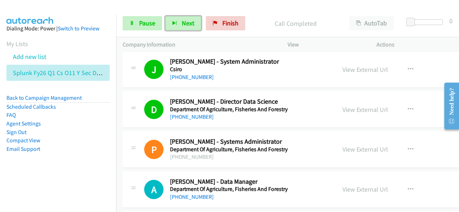
scroll to position [2400, 0]
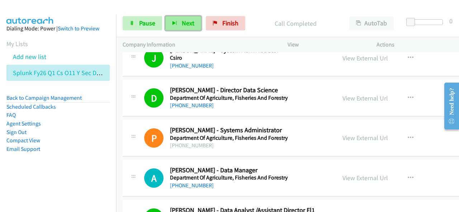
click at [186, 29] on button "Next" at bounding box center [183, 23] width 36 height 14
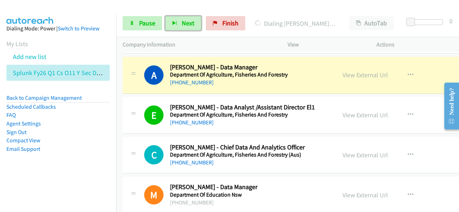
scroll to position [2508, 0]
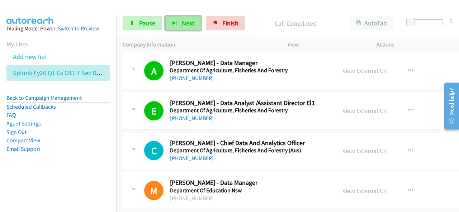
click at [178, 23] on button "Next" at bounding box center [183, 23] width 36 height 14
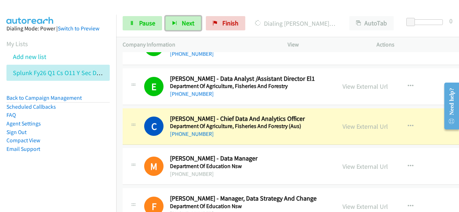
scroll to position [2544, 0]
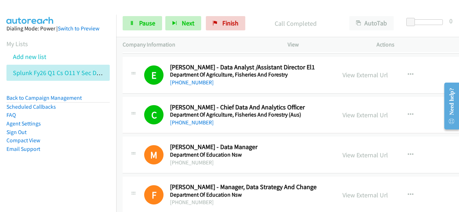
click at [73, 166] on aside "Dialing Mode: Power | Switch to Preview My Lists Add new list Splunk Fy26 Q1 Cs…" at bounding box center [58, 100] width 116 height 171
click at [194, 24] on button "Next" at bounding box center [183, 23] width 36 height 14
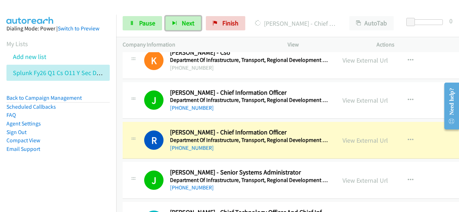
scroll to position [2794, 0]
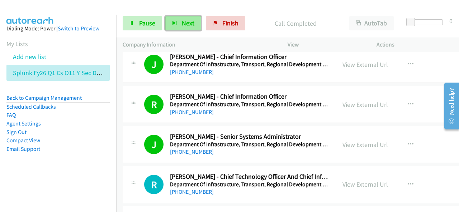
click at [174, 28] on button "Next" at bounding box center [183, 23] width 36 height 14
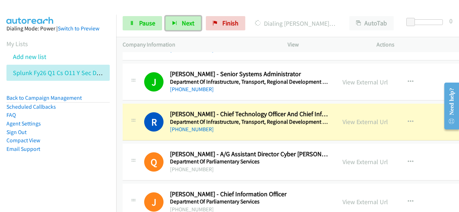
scroll to position [2866, 0]
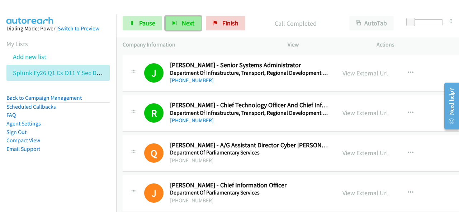
click at [183, 24] on span "Next" at bounding box center [188, 23] width 13 height 8
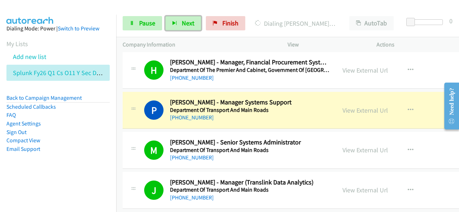
scroll to position [3045, 0]
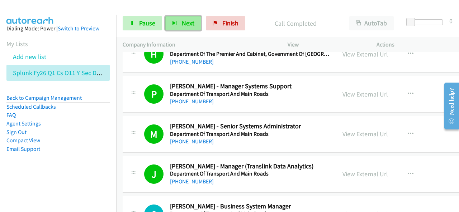
click at [183, 28] on button "Next" at bounding box center [183, 23] width 36 height 14
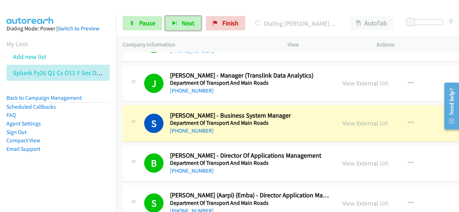
scroll to position [3153, 0]
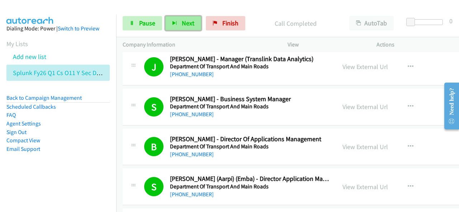
click at [189, 23] on span "Next" at bounding box center [188, 23] width 13 height 8
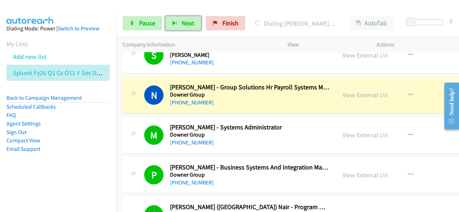
scroll to position [3332, 0]
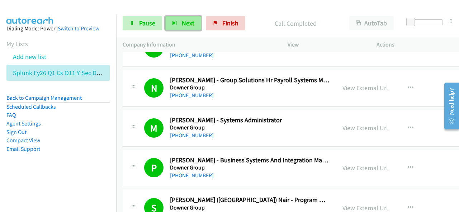
click at [182, 22] on span "Next" at bounding box center [188, 23] width 13 height 8
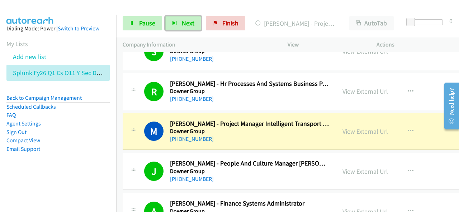
scroll to position [4048, 0]
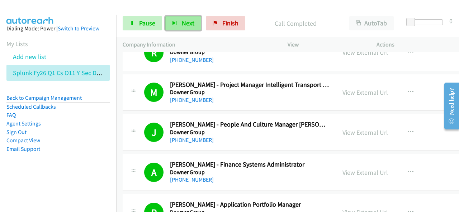
click at [185, 19] on span "Next" at bounding box center [188, 23] width 13 height 8
click at [177, 21] on button "Next" at bounding box center [183, 23] width 36 height 14
click at [182, 21] on span "Next" at bounding box center [188, 23] width 13 height 8
click at [186, 28] on button "Next" at bounding box center [183, 23] width 36 height 14
click at [176, 21] on icon "button" at bounding box center [174, 23] width 5 height 5
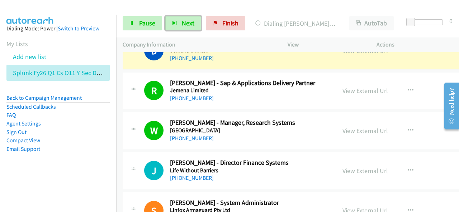
scroll to position [5123, 0]
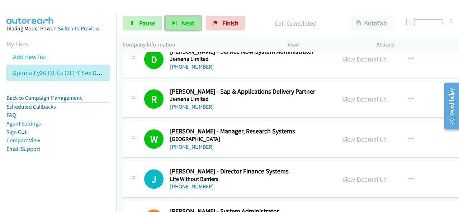
click at [176, 21] on button "Next" at bounding box center [183, 23] width 36 height 14
click at [186, 18] on button "Next" at bounding box center [183, 23] width 36 height 14
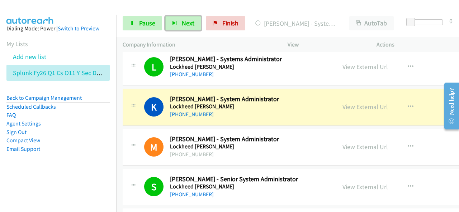
scroll to position [5696, 0]
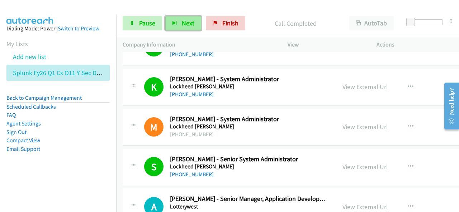
click at [194, 20] on button "Next" at bounding box center [183, 23] width 36 height 14
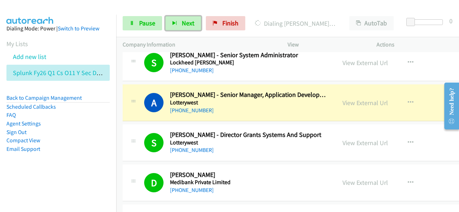
scroll to position [5804, 0]
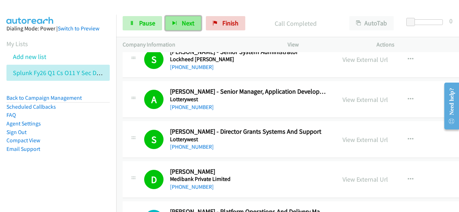
click at [192, 25] on span "Next" at bounding box center [188, 23] width 13 height 8
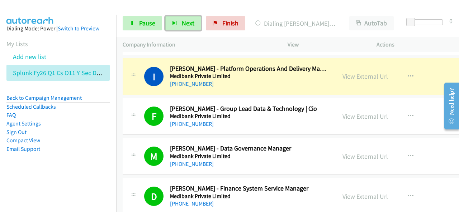
scroll to position [5911, 0]
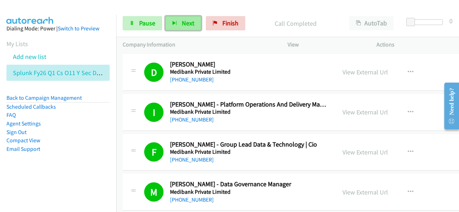
click at [174, 25] on icon "button" at bounding box center [174, 23] width 5 height 5
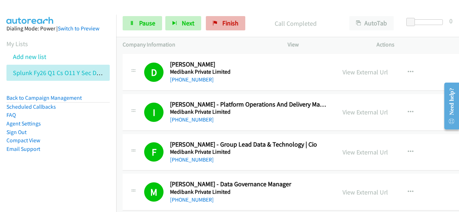
drag, startPoint x: 261, startPoint y: 20, endPoint x: 210, endPoint y: 27, distance: 51.7
click at [261, 20] on p "Call Completed" at bounding box center [295, 24] width 81 height 10
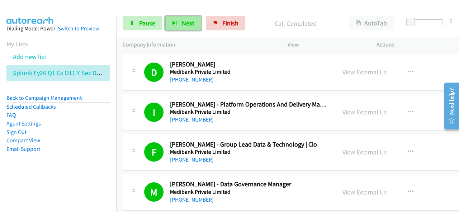
click at [191, 29] on button "Next" at bounding box center [183, 23] width 36 height 14
click at [190, 27] on span "Next" at bounding box center [188, 23] width 13 height 8
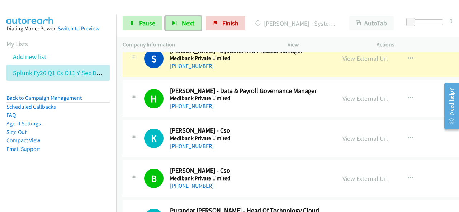
scroll to position [6126, 0]
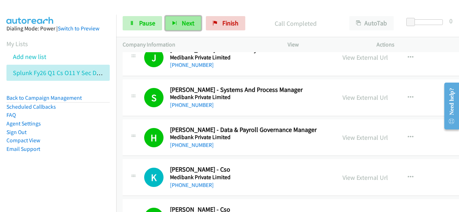
click at [173, 24] on icon "button" at bounding box center [174, 23] width 5 height 5
click at [187, 27] on span "Next" at bounding box center [188, 23] width 13 height 8
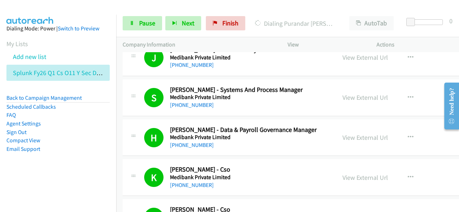
click at [58, 136] on li "Compact View" at bounding box center [57, 140] width 103 height 9
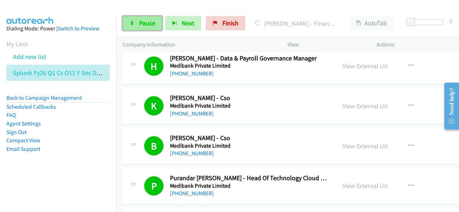
click at [152, 24] on span "Pause" at bounding box center [147, 23] width 16 height 8
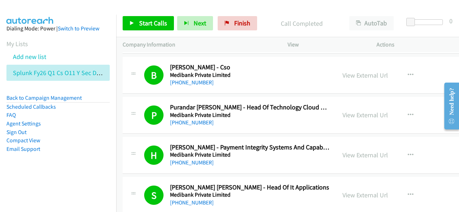
scroll to position [6270, 0]
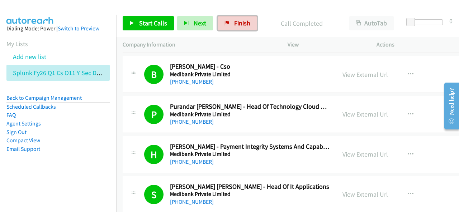
click at [234, 26] on span "Finish" at bounding box center [242, 23] width 16 height 8
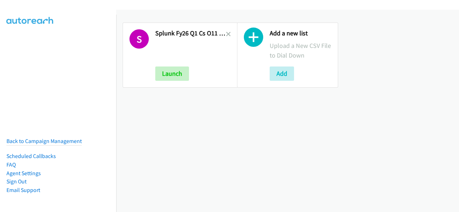
click at [228, 31] on link at bounding box center [228, 34] width 5 height 8
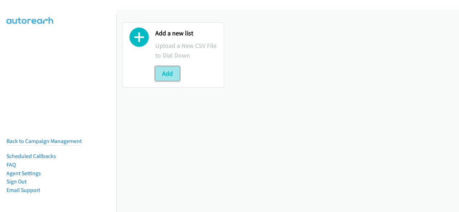
click at [177, 73] on button "Add" at bounding box center [167, 74] width 24 height 14
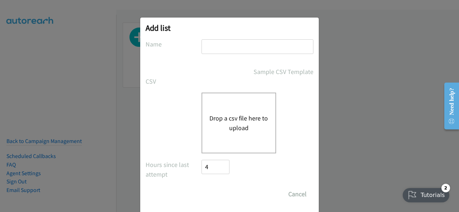
click at [205, 39] on div "Add list No phone fields were returned for that Report or List View Please uplo…" at bounding box center [229, 116] width 178 height 196
click at [207, 43] on input "text" at bounding box center [257, 46] width 112 height 15
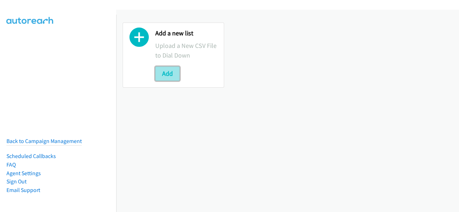
drag, startPoint x: 0, startPoint y: 0, endPoint x: 177, endPoint y: 71, distance: 190.3
click at [177, 71] on button "Add" at bounding box center [167, 74] width 24 height 14
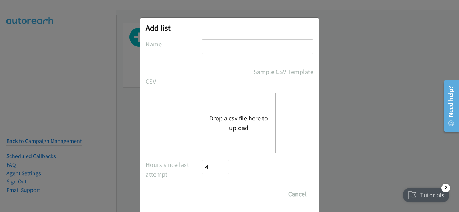
paste input "Schneider Electric Digital Q3FY25 RM AirSeT CS"
type input "Schneider Electric Digital Q3FY25 RM AirSeT CS"
click at [221, 128] on button "Drop a csv file here to upload" at bounding box center [238, 123] width 59 height 19
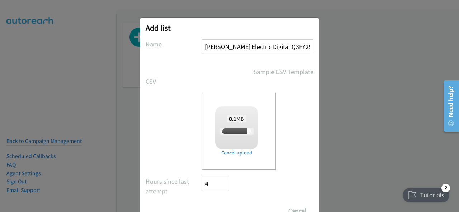
scroll to position [29, 0]
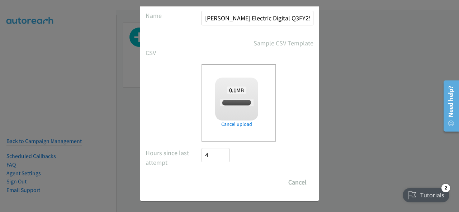
checkbox input "true"
click at [216, 183] on input "Save List" at bounding box center [220, 183] width 38 height 14
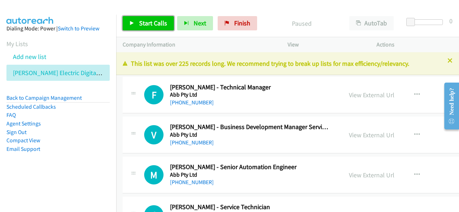
click at [161, 29] on link "Start Calls" at bounding box center [148, 23] width 51 height 14
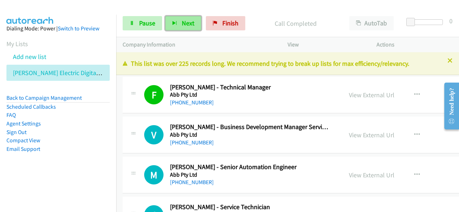
click at [188, 25] on span "Next" at bounding box center [188, 23] width 13 height 8
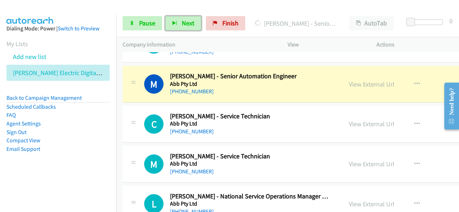
scroll to position [107, 0]
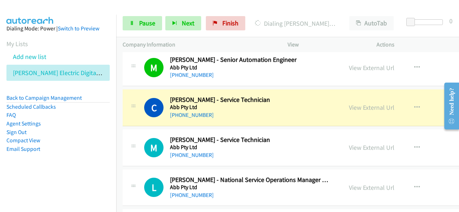
drag, startPoint x: 95, startPoint y: 139, endPoint x: 97, endPoint y: 119, distance: 20.2
click at [95, 139] on li "Compact View" at bounding box center [57, 140] width 103 height 9
click at [307, 114] on div "[PHONE_NUMBER]" at bounding box center [250, 115] width 161 height 9
click at [360, 110] on link "View External Url" at bounding box center [371, 108] width 45 height 8
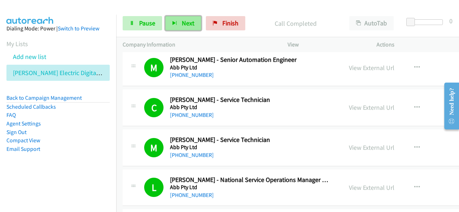
click at [191, 22] on span "Next" at bounding box center [188, 23] width 13 height 8
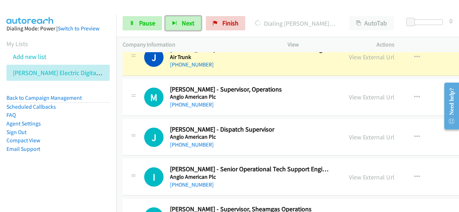
scroll to position [322, 0]
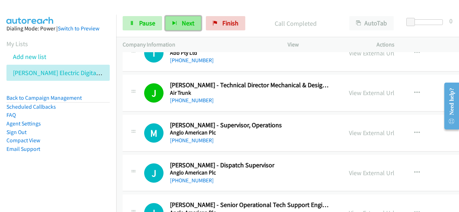
click at [192, 18] on button "Next" at bounding box center [183, 23] width 36 height 14
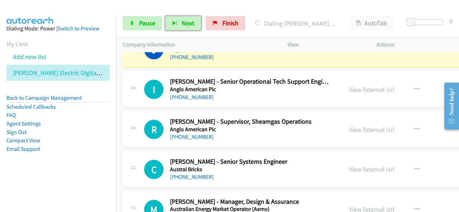
scroll to position [430, 0]
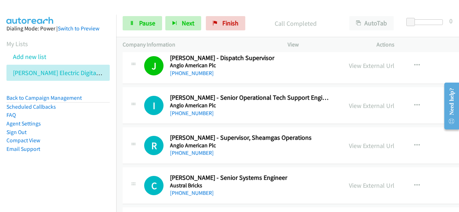
click at [134, 15] on div "Start Calls Pause Next Finish Call Completed AutoTab AutoTab 0" at bounding box center [287, 24] width 342 height 28
click at [135, 18] on link "Pause" at bounding box center [142, 23] width 39 height 14
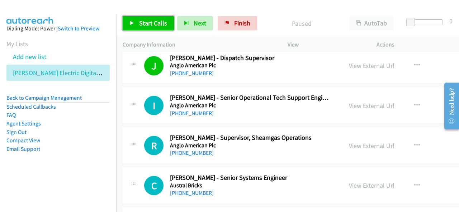
click at [147, 18] on link "Start Calls" at bounding box center [148, 23] width 51 height 14
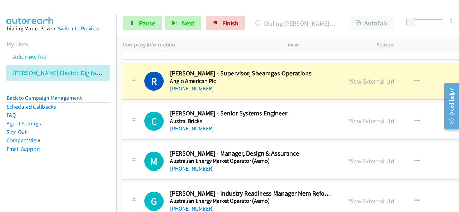
scroll to position [502, 0]
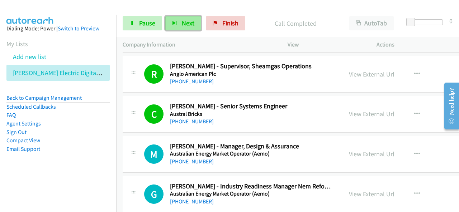
click at [177, 16] on button "Next" at bounding box center [183, 23] width 36 height 14
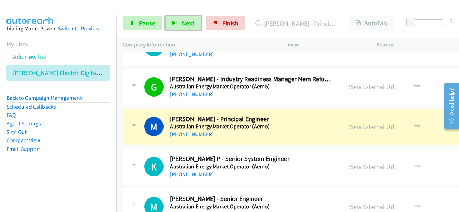
scroll to position [645, 0]
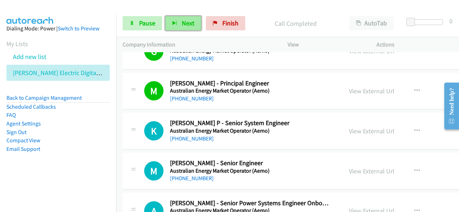
click at [172, 18] on button "Next" at bounding box center [183, 23] width 36 height 14
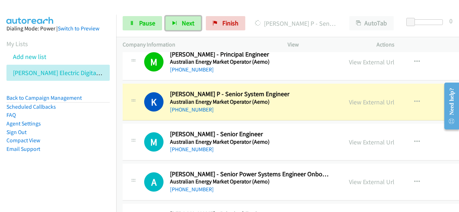
scroll to position [681, 0]
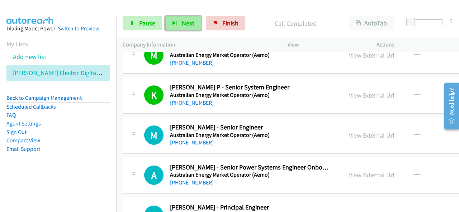
click at [185, 28] on button "Next" at bounding box center [183, 23] width 36 height 14
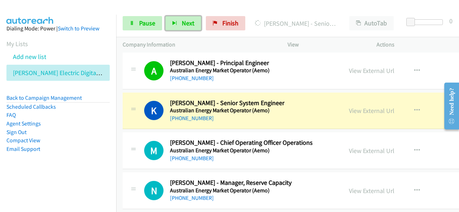
scroll to position [860, 0]
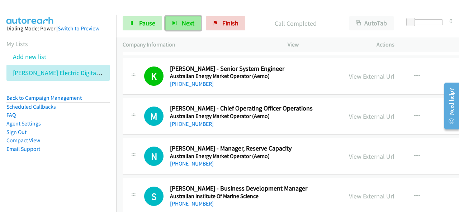
click at [187, 20] on span "Next" at bounding box center [188, 23] width 13 height 8
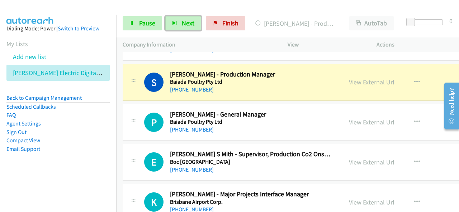
scroll to position [1003, 0]
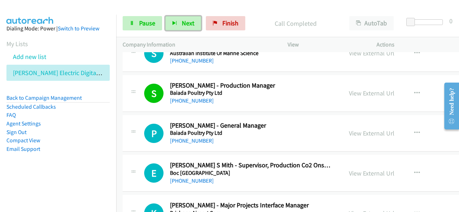
drag, startPoint x: 189, startPoint y: 26, endPoint x: 236, endPoint y: 76, distance: 68.4
click at [189, 26] on span "Next" at bounding box center [188, 23] width 13 height 8
click at [172, 21] on icon "button" at bounding box center [174, 23] width 5 height 5
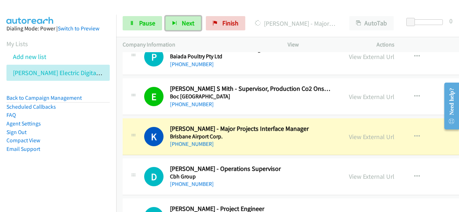
scroll to position [1111, 0]
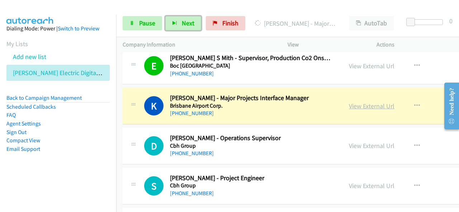
click at [369, 103] on link "View External Url" at bounding box center [371, 106] width 45 height 8
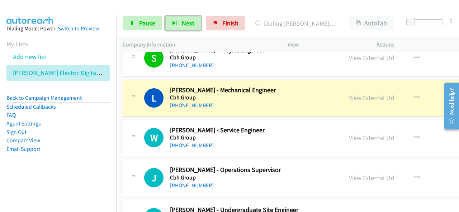
scroll to position [1254, 0]
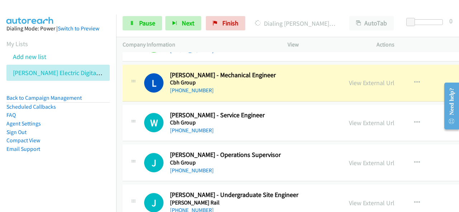
click at [106, 147] on aside "Dialing Mode: Power | Switch to Preview My Lists Add new list [PERSON_NAME] Ele…" at bounding box center [58, 100] width 116 height 171
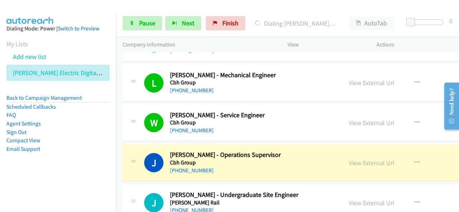
click at [239, 159] on h5 "Cbh Group" at bounding box center [250, 162] width 161 height 7
click at [349, 159] on link "View External Url" at bounding box center [371, 163] width 45 height 8
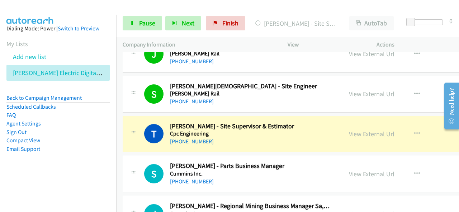
scroll to position [1469, 0]
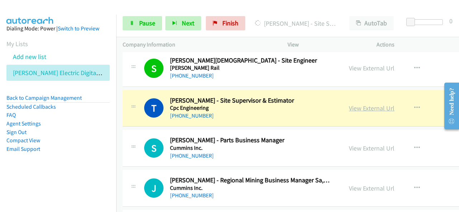
click at [375, 105] on link "View External Url" at bounding box center [371, 108] width 45 height 8
click at [146, 24] on span "Pause" at bounding box center [147, 23] width 16 height 8
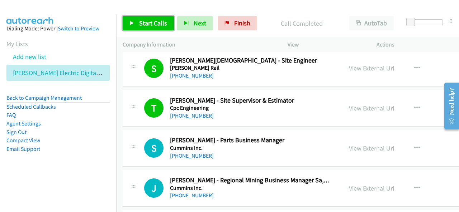
click at [163, 20] on span "Start Calls" at bounding box center [153, 23] width 28 height 8
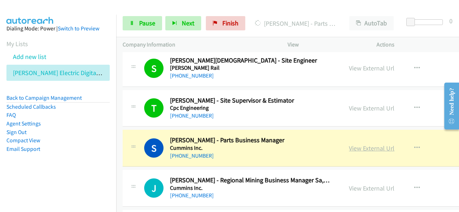
click at [363, 144] on link "View External Url" at bounding box center [371, 148] width 45 height 8
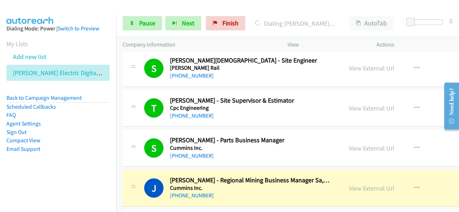
scroll to position [1576, 0]
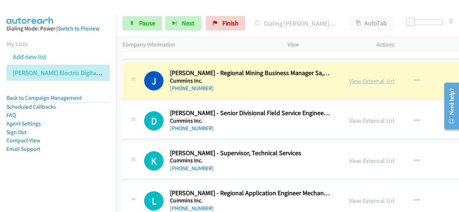
click at [369, 77] on link "View External Url" at bounding box center [371, 81] width 45 height 8
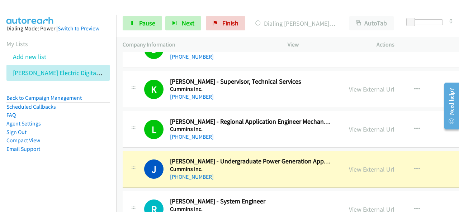
scroll to position [1720, 0]
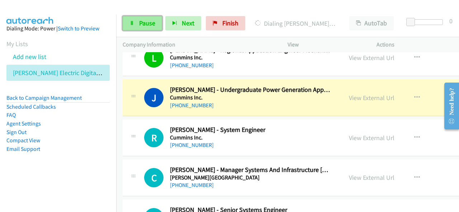
click at [147, 20] on span "Pause" at bounding box center [147, 23] width 16 height 8
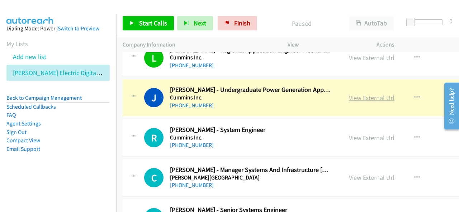
click at [368, 94] on link "View External Url" at bounding box center [371, 98] width 45 height 8
